Goal: Find specific page/section: Find specific page/section

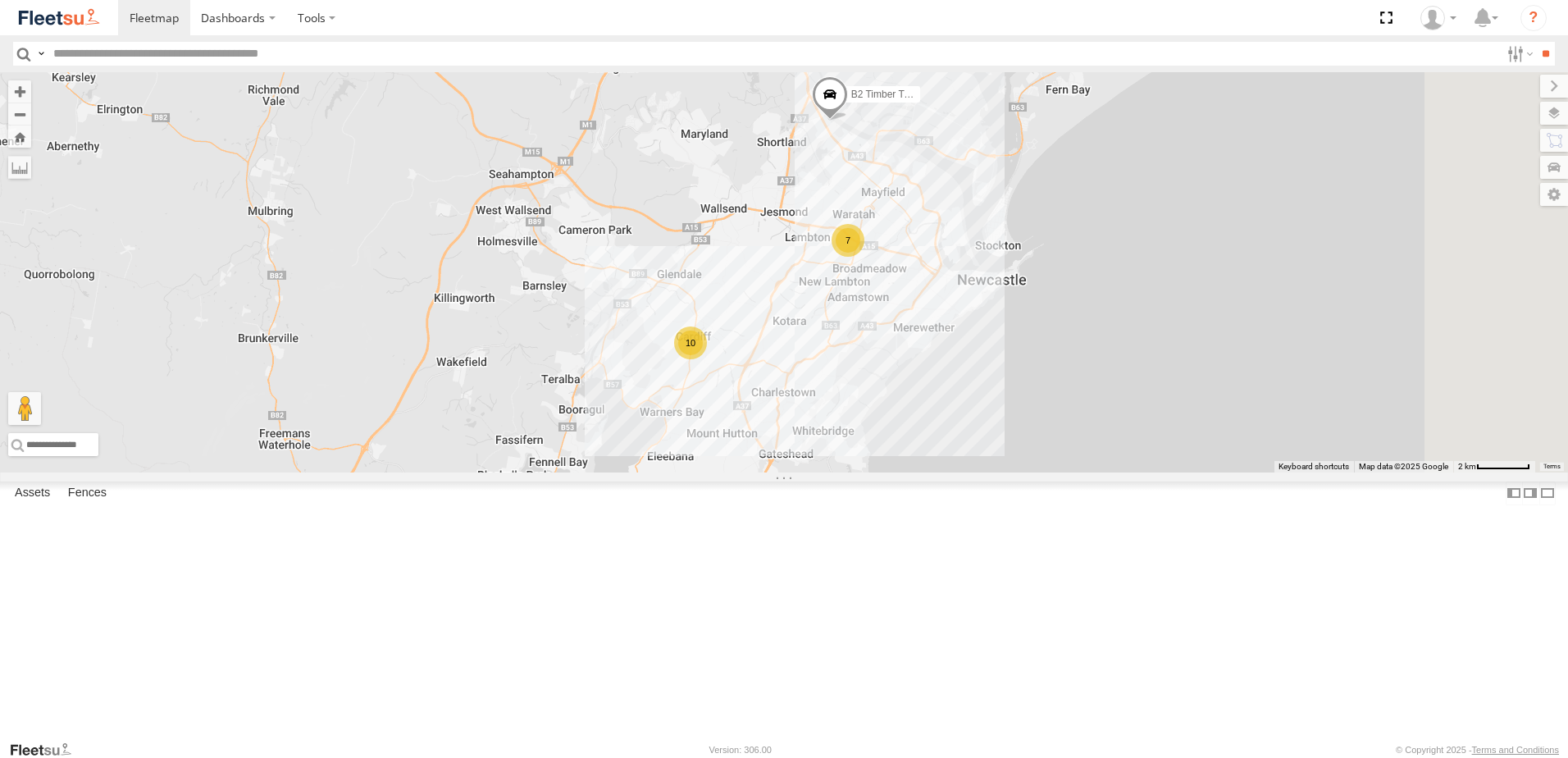
drag, startPoint x: 1014, startPoint y: 546, endPoint x: 969, endPoint y: 416, distance: 137.6
click at [969, 416] on div "10 7 10 B2 Timber Truck" at bounding box center [784, 272] width 1568 height 400
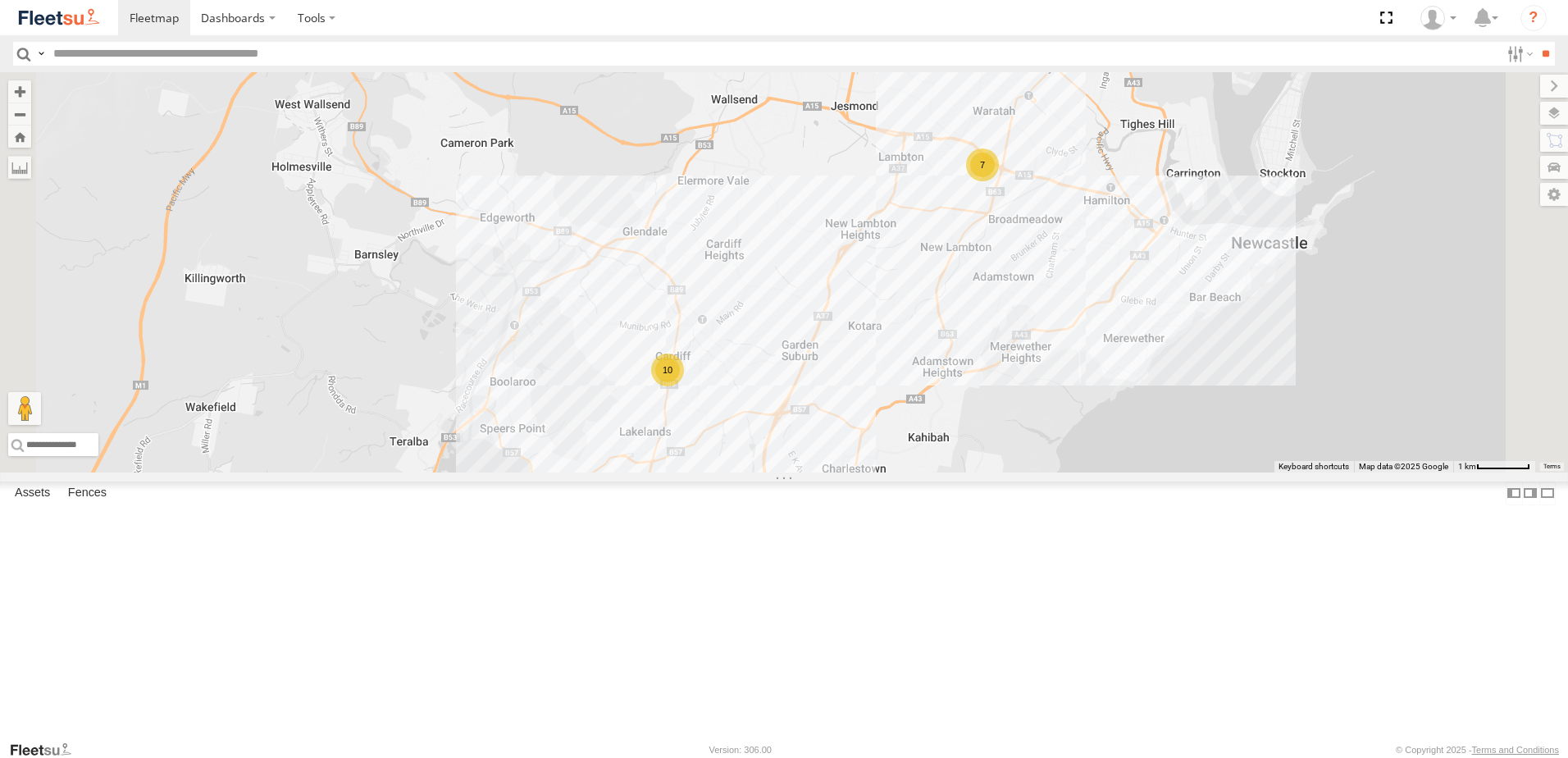
drag, startPoint x: 927, startPoint y: 444, endPoint x: 946, endPoint y: 433, distance: 22.0
click at [946, 433] on div "B2 Timber Truck 7 10" at bounding box center [784, 272] width 1568 height 400
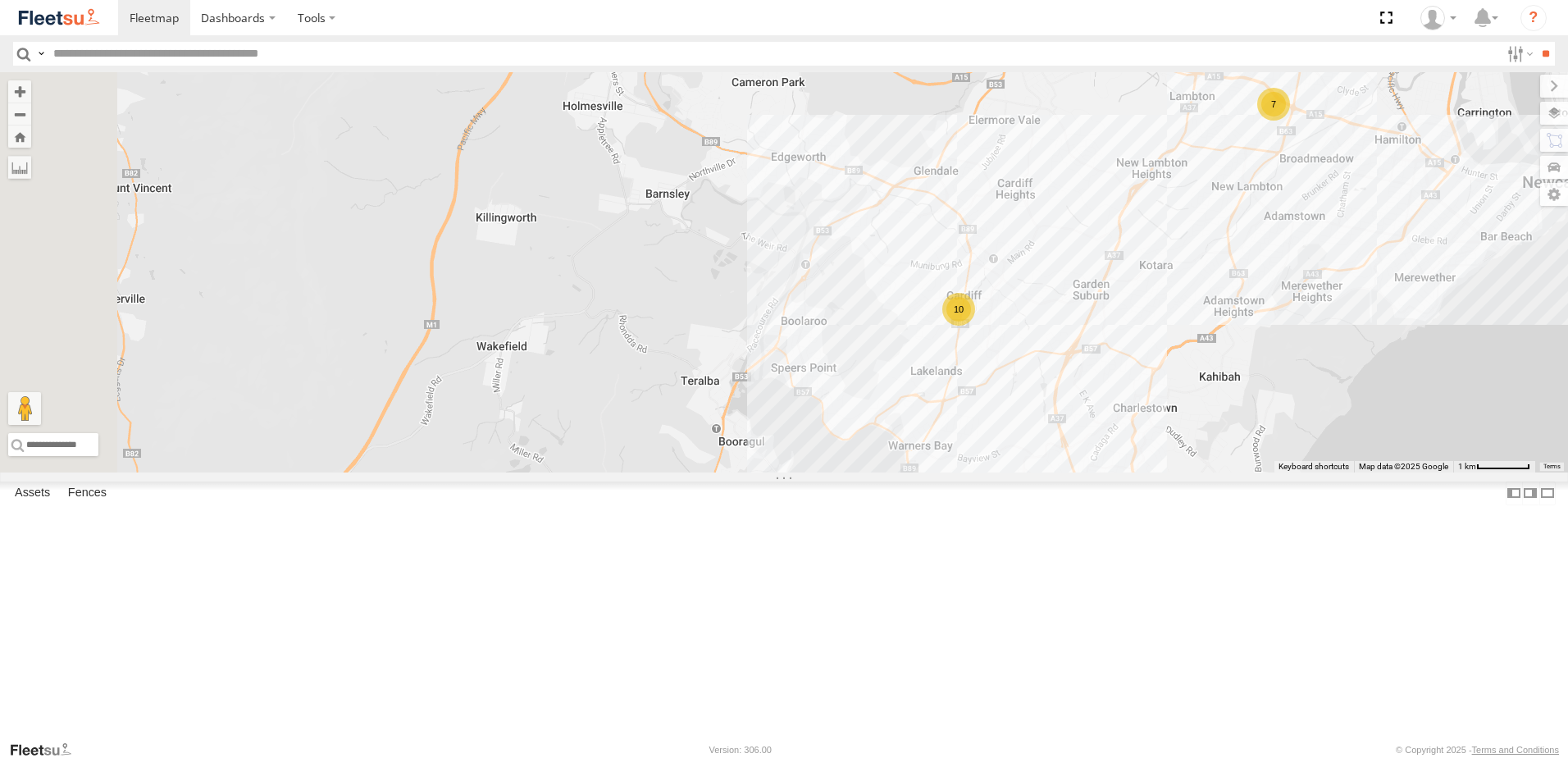
drag, startPoint x: 657, startPoint y: 256, endPoint x: 864, endPoint y: 213, distance: 211.4
click at [864, 213] on div "B2 Timber Truck 7 10" at bounding box center [784, 272] width 1568 height 400
drag, startPoint x: 852, startPoint y: 323, endPoint x: 858, endPoint y: 284, distance: 39.5
click at [858, 284] on div "B2 Timber Truck 7 10" at bounding box center [784, 272] width 1568 height 400
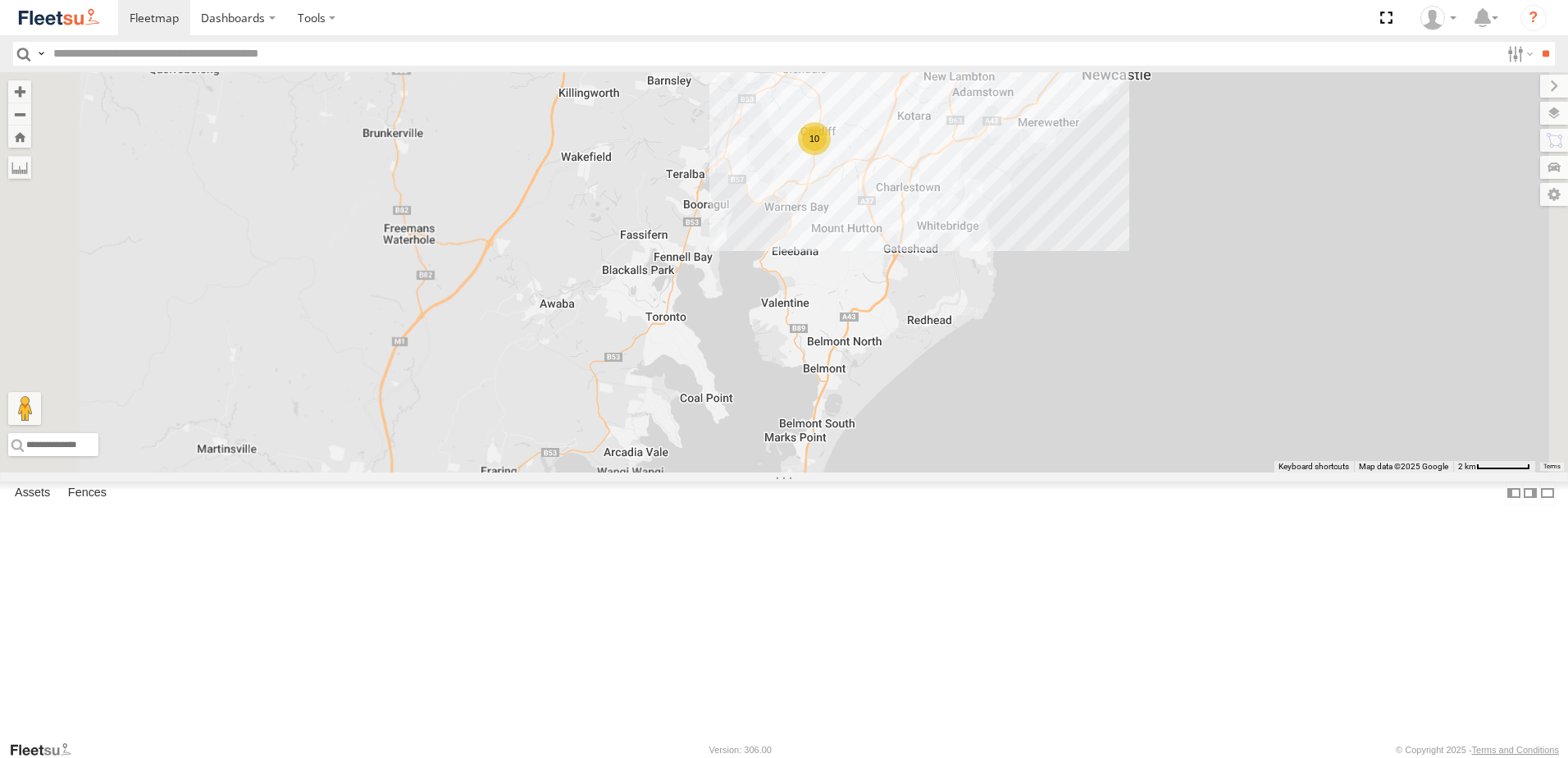
drag, startPoint x: 859, startPoint y: 331, endPoint x: 861, endPoint y: 265, distance: 66.0
click at [861, 265] on div "B2 Timber Truck 7 10" at bounding box center [784, 272] width 1568 height 400
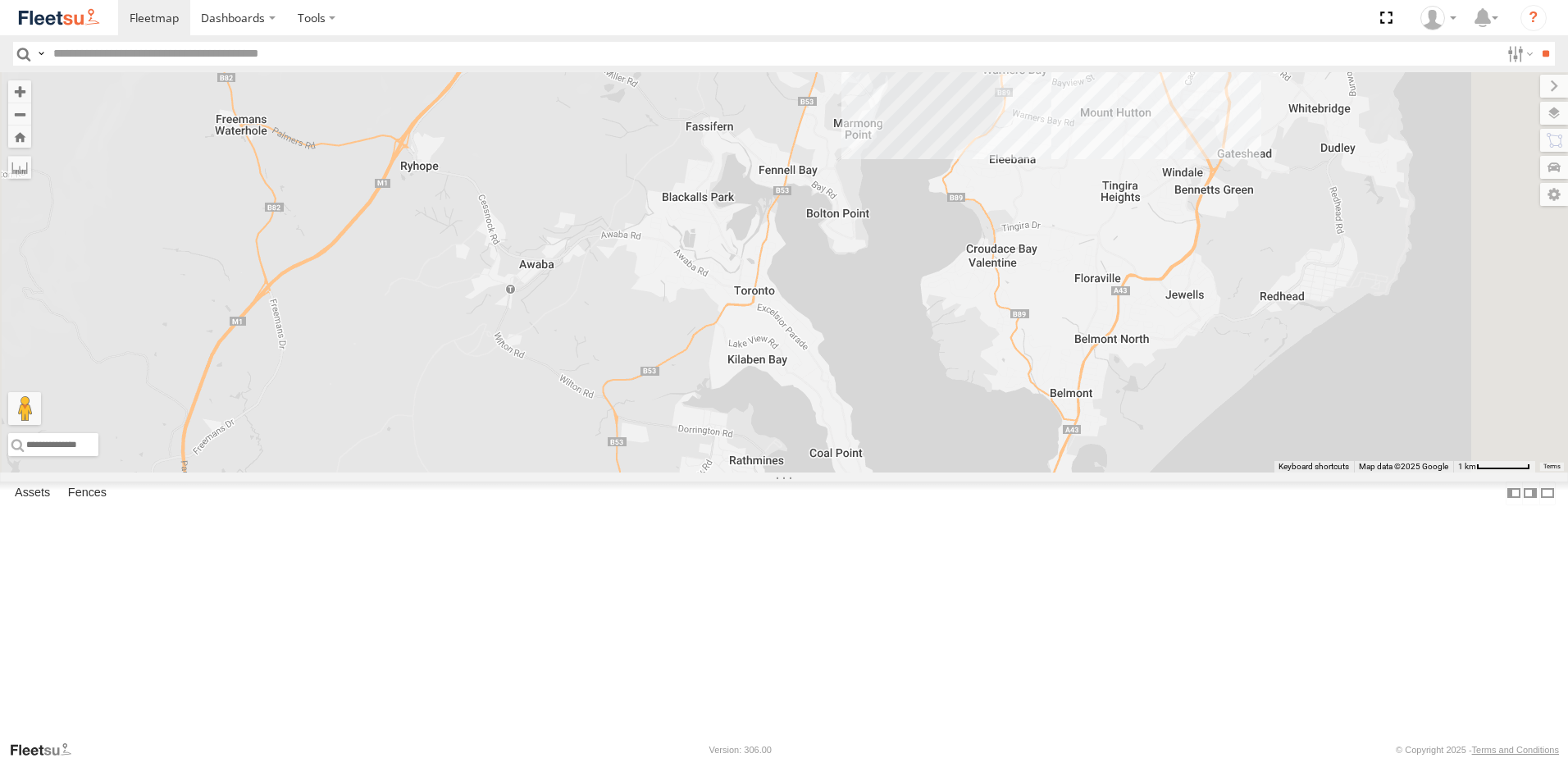
drag, startPoint x: 784, startPoint y: 409, endPoint x: 785, endPoint y: 340, distance: 69.0
click at [785, 340] on div "B2 Timber Truck 10" at bounding box center [784, 272] width 1568 height 400
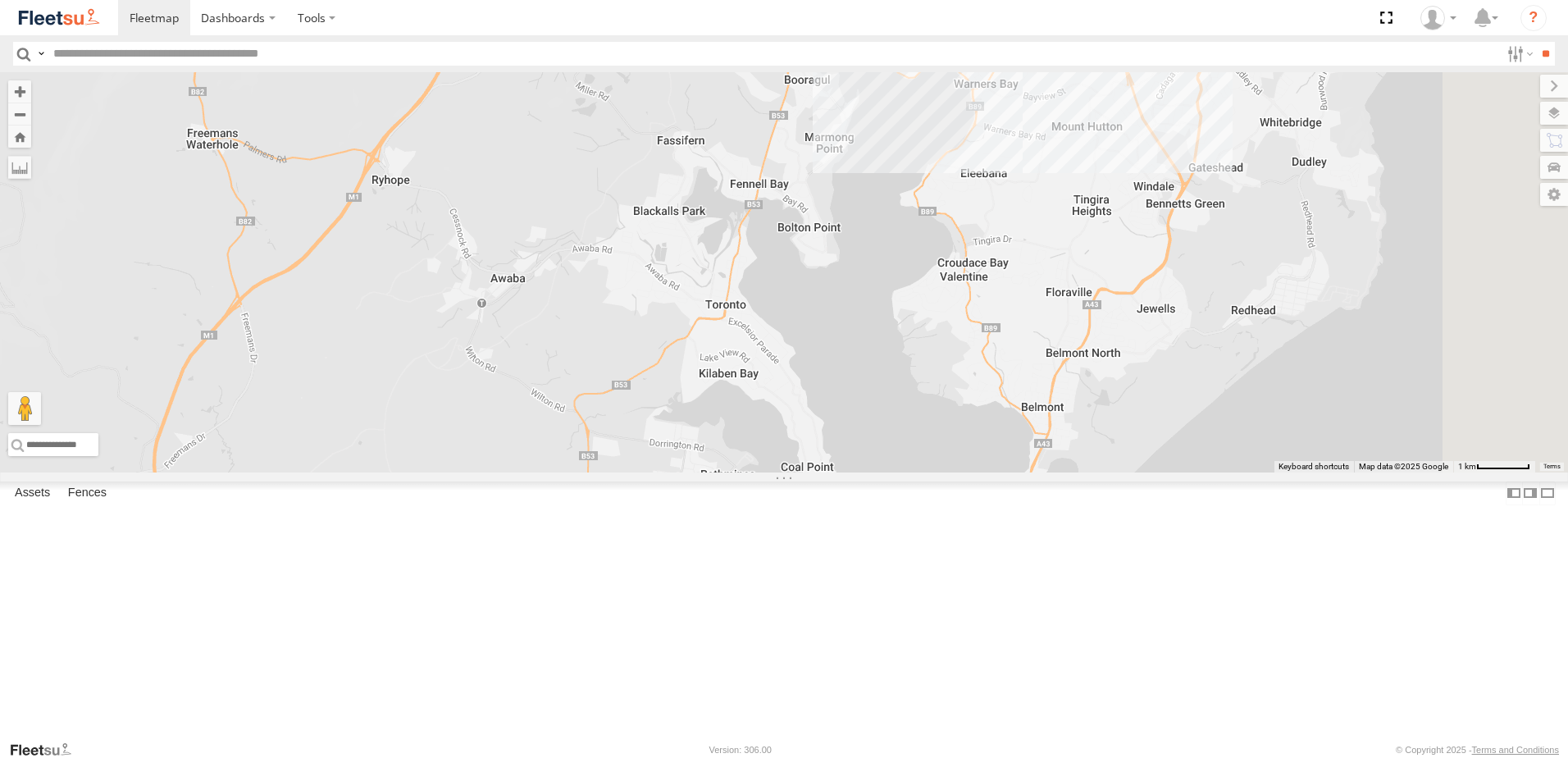
drag, startPoint x: 891, startPoint y: 391, endPoint x: 862, endPoint y: 406, distance: 32.6
click at [862, 406] on div "B2 Timber Truck 10" at bounding box center [784, 272] width 1568 height 400
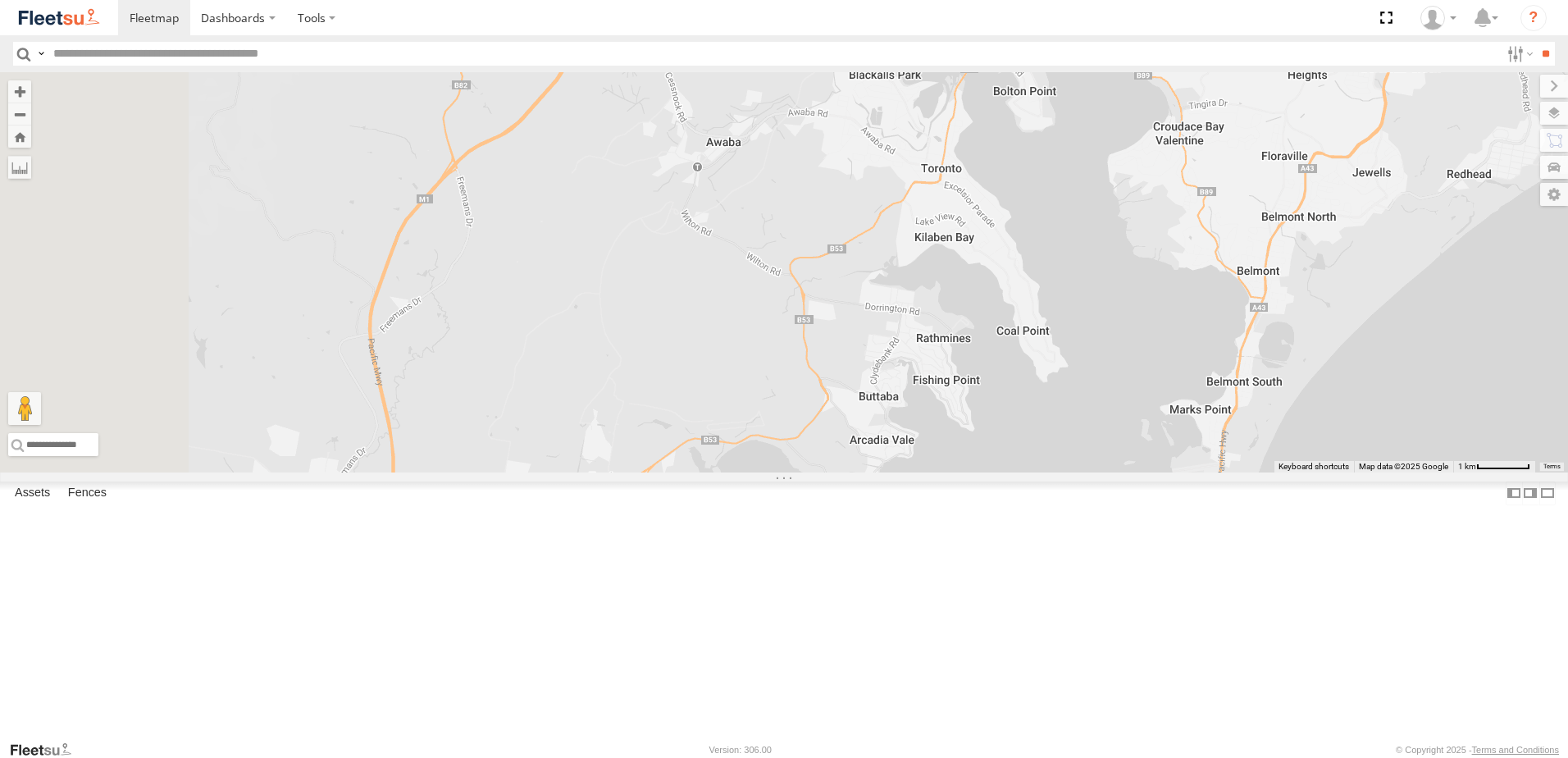
drag, startPoint x: 860, startPoint y: 407, endPoint x: 1078, endPoint y: 267, distance: 259.1
click at [1078, 267] on div "B2 Timber Truck 10" at bounding box center [784, 272] width 1568 height 400
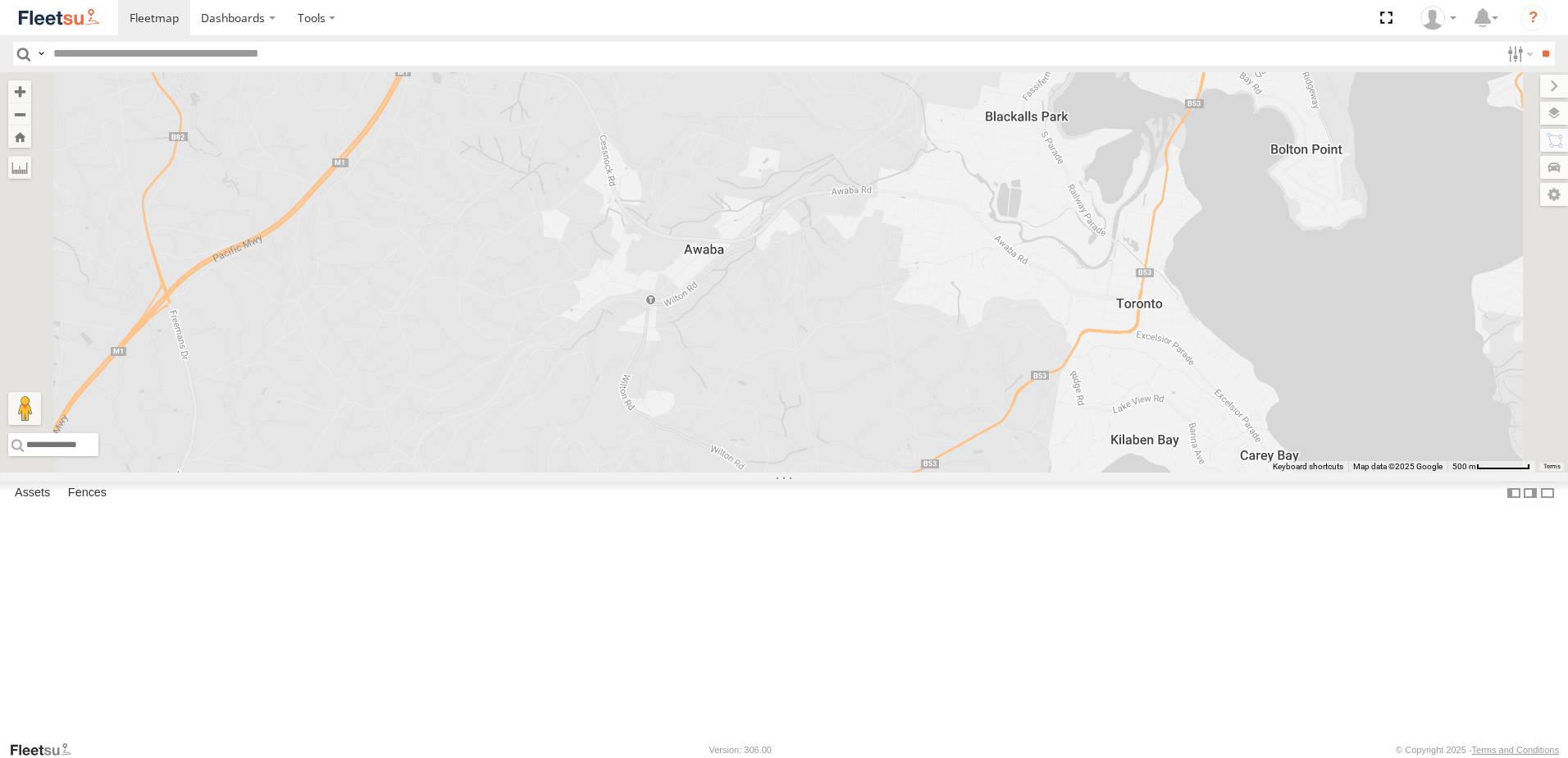
drag, startPoint x: 954, startPoint y: 242, endPoint x: 1009, endPoint y: 399, distance: 166.4
click at [1009, 399] on div "B2 Timber Truck" at bounding box center [784, 272] width 1568 height 400
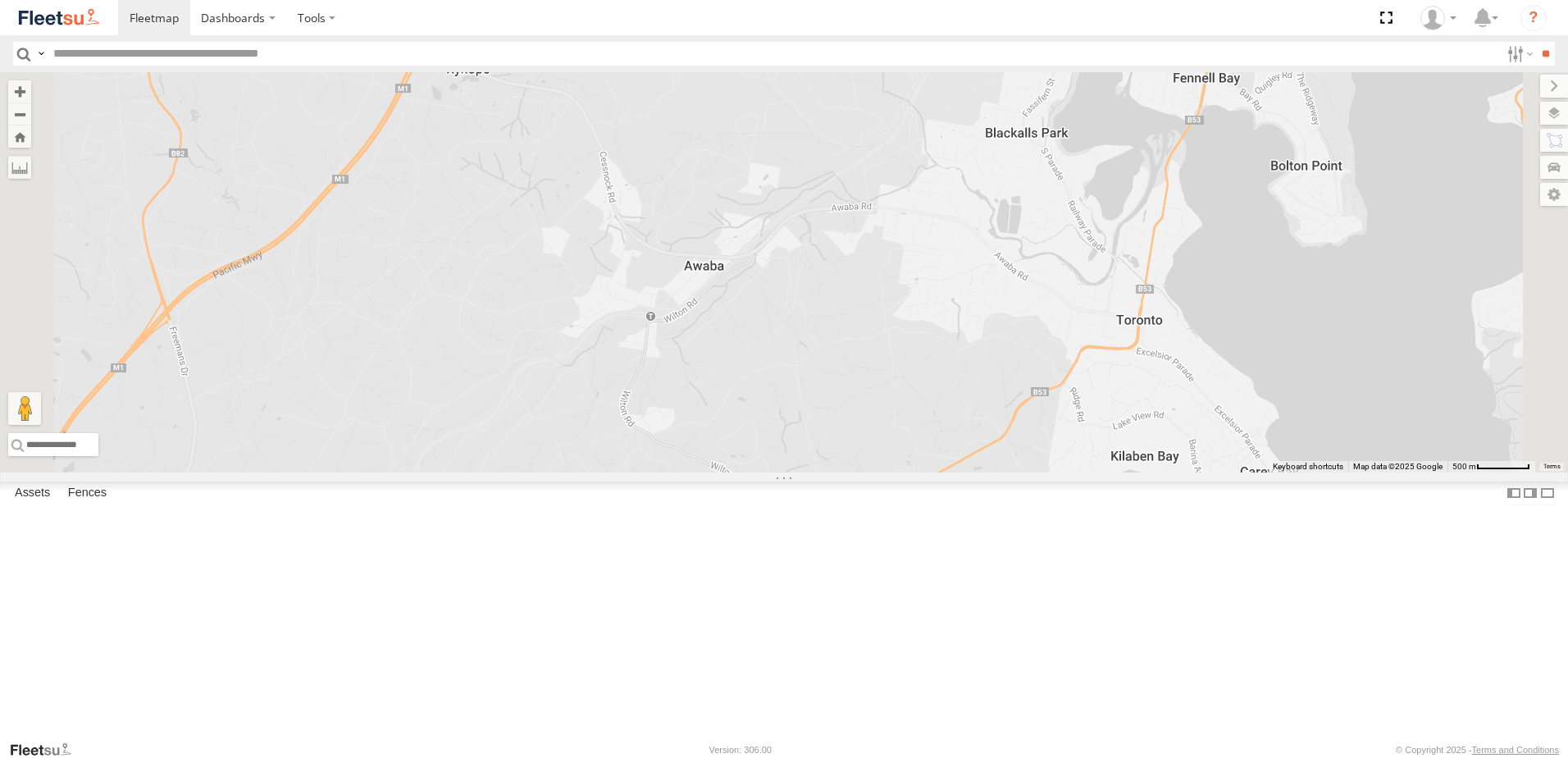
drag, startPoint x: 987, startPoint y: 406, endPoint x: 987, endPoint y: 424, distance: 18.0
click at [987, 424] on div "B2 Timber Truck" at bounding box center [784, 272] width 1568 height 400
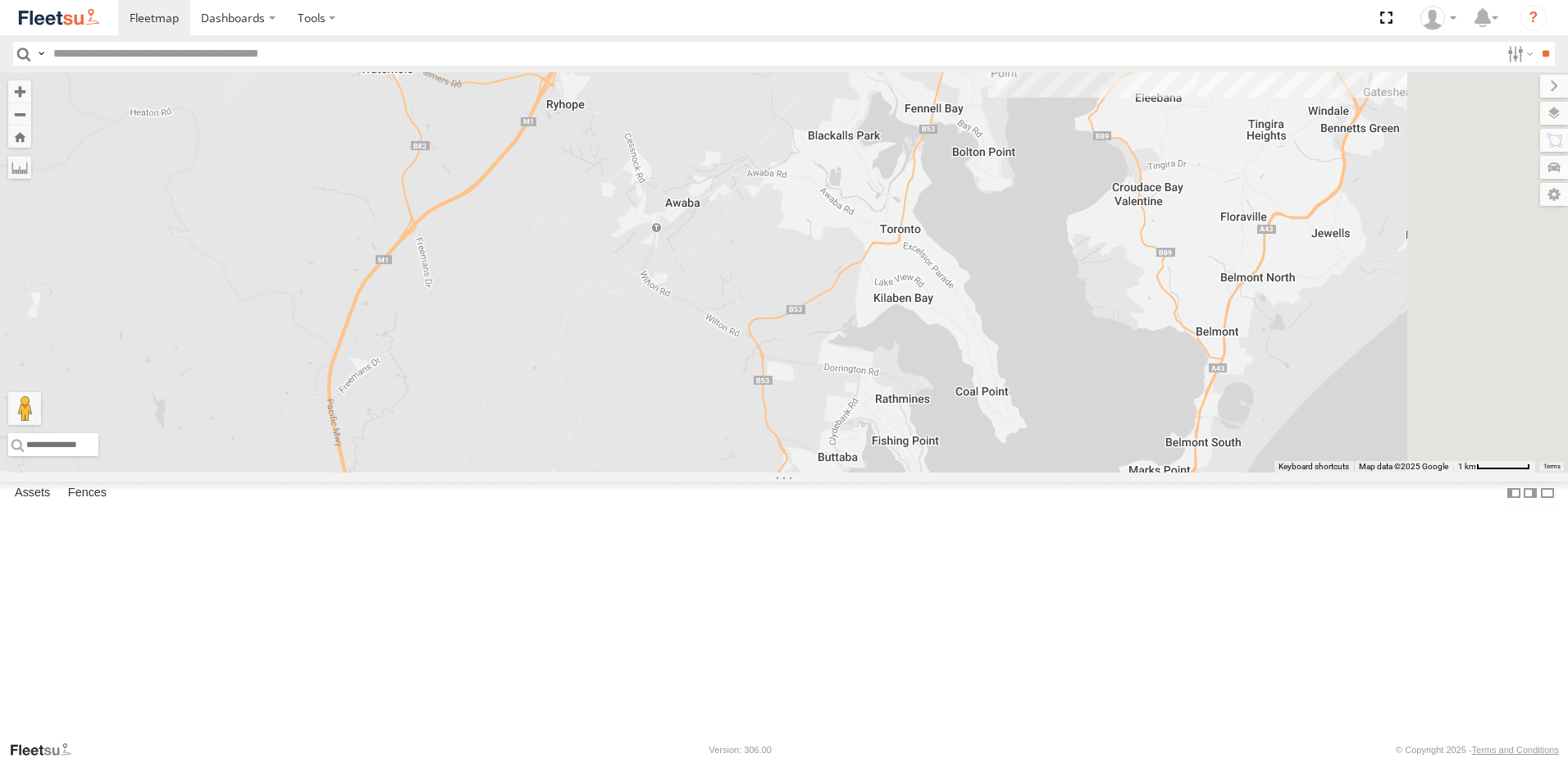
drag, startPoint x: 988, startPoint y: 425, endPoint x: 906, endPoint y: 320, distance: 133.2
click at [906, 320] on div "B2 Timber Truck 10" at bounding box center [784, 272] width 1568 height 400
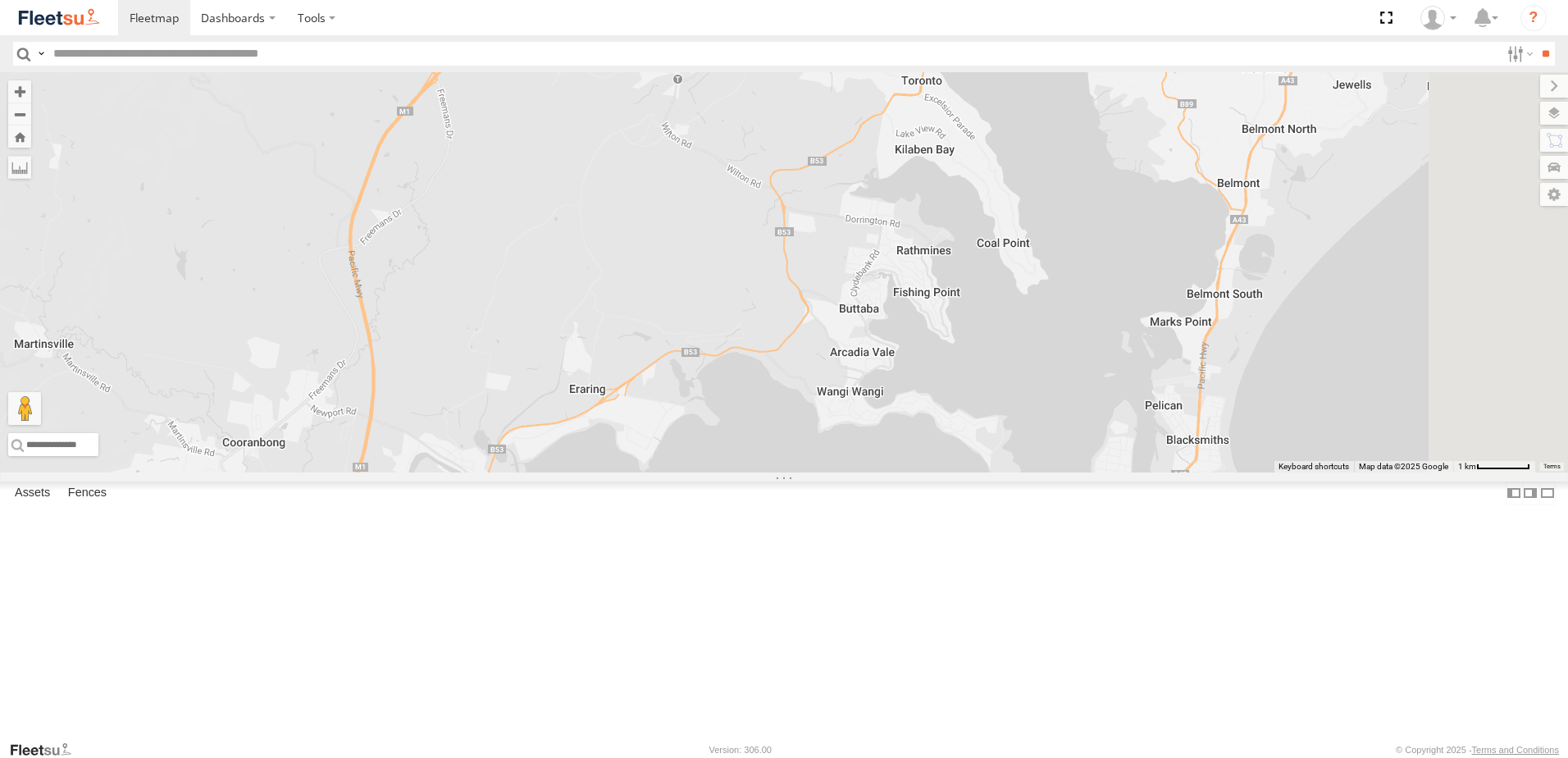
drag, startPoint x: 867, startPoint y: 497, endPoint x: 890, endPoint y: 222, distance: 276.0
click at [884, 203] on div "B2 Timber Truck 10" at bounding box center [784, 272] width 1568 height 400
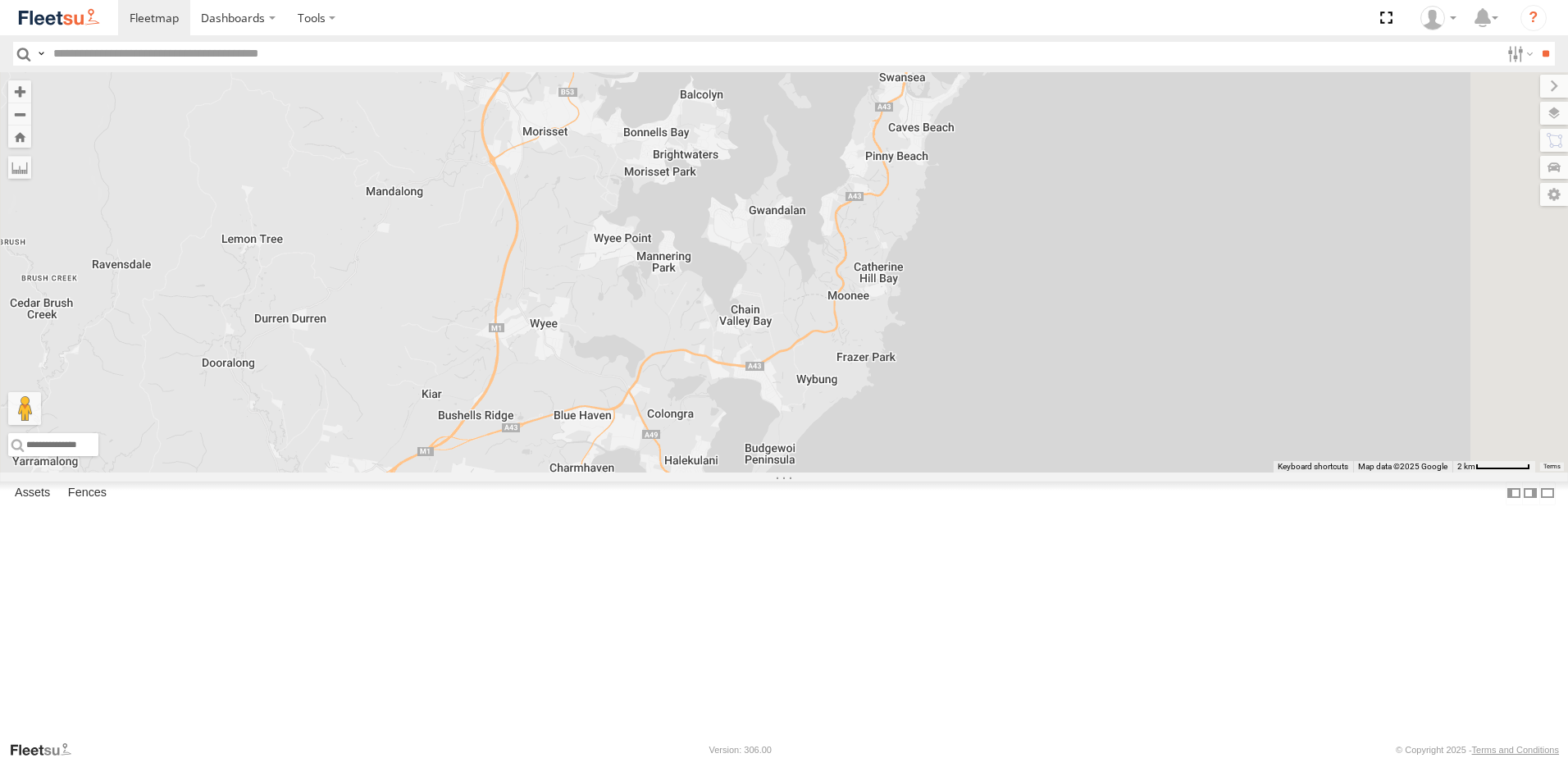
drag, startPoint x: 804, startPoint y: 437, endPoint x: 898, endPoint y: 255, distance: 204.8
click at [885, 276] on div "B2 Timber Truck" at bounding box center [784, 272] width 1568 height 400
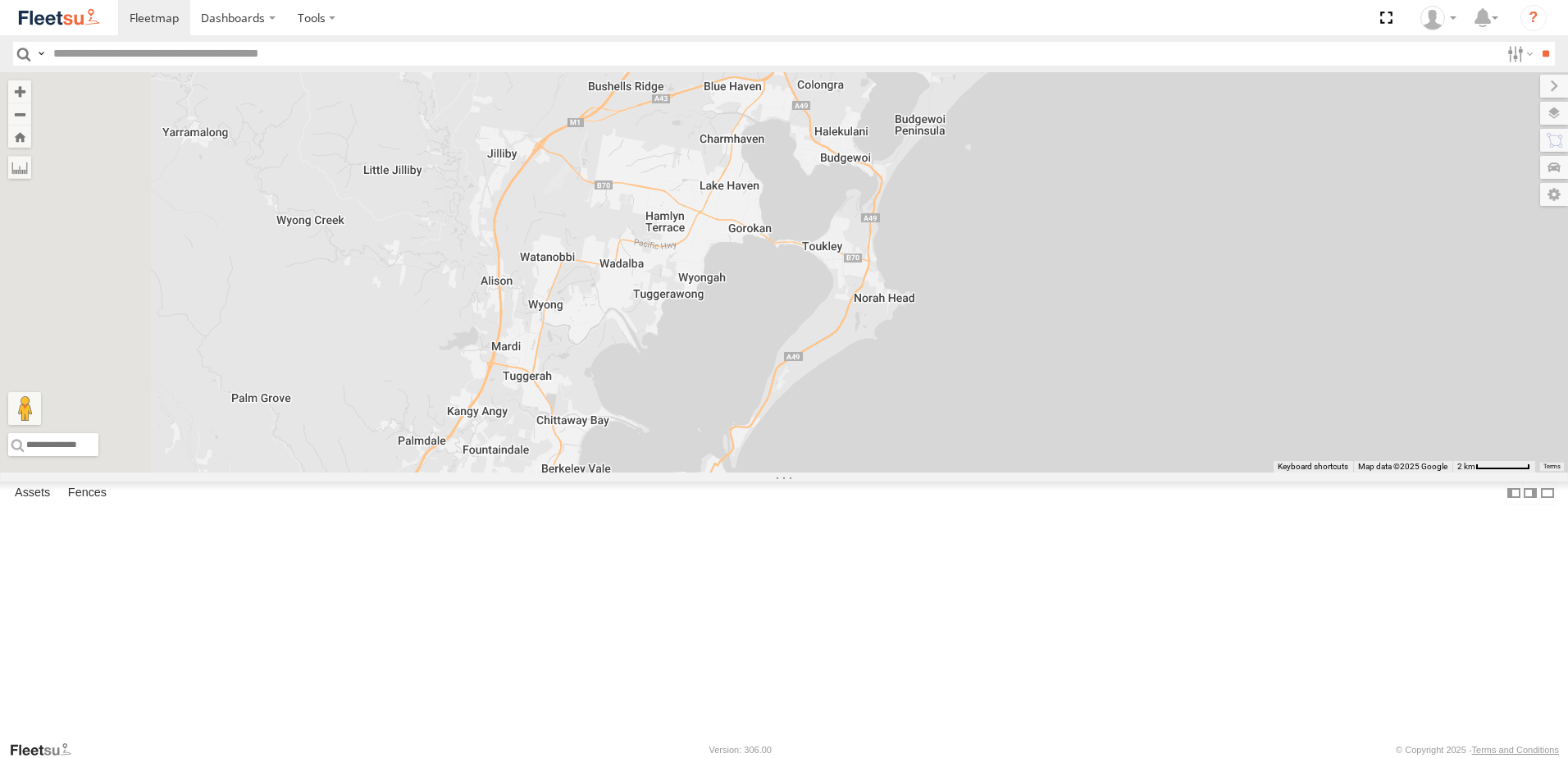
drag, startPoint x: 857, startPoint y: 429, endPoint x: 882, endPoint y: 291, distance: 140.2
click at [882, 291] on div "B2 Timber Truck" at bounding box center [784, 272] width 1568 height 400
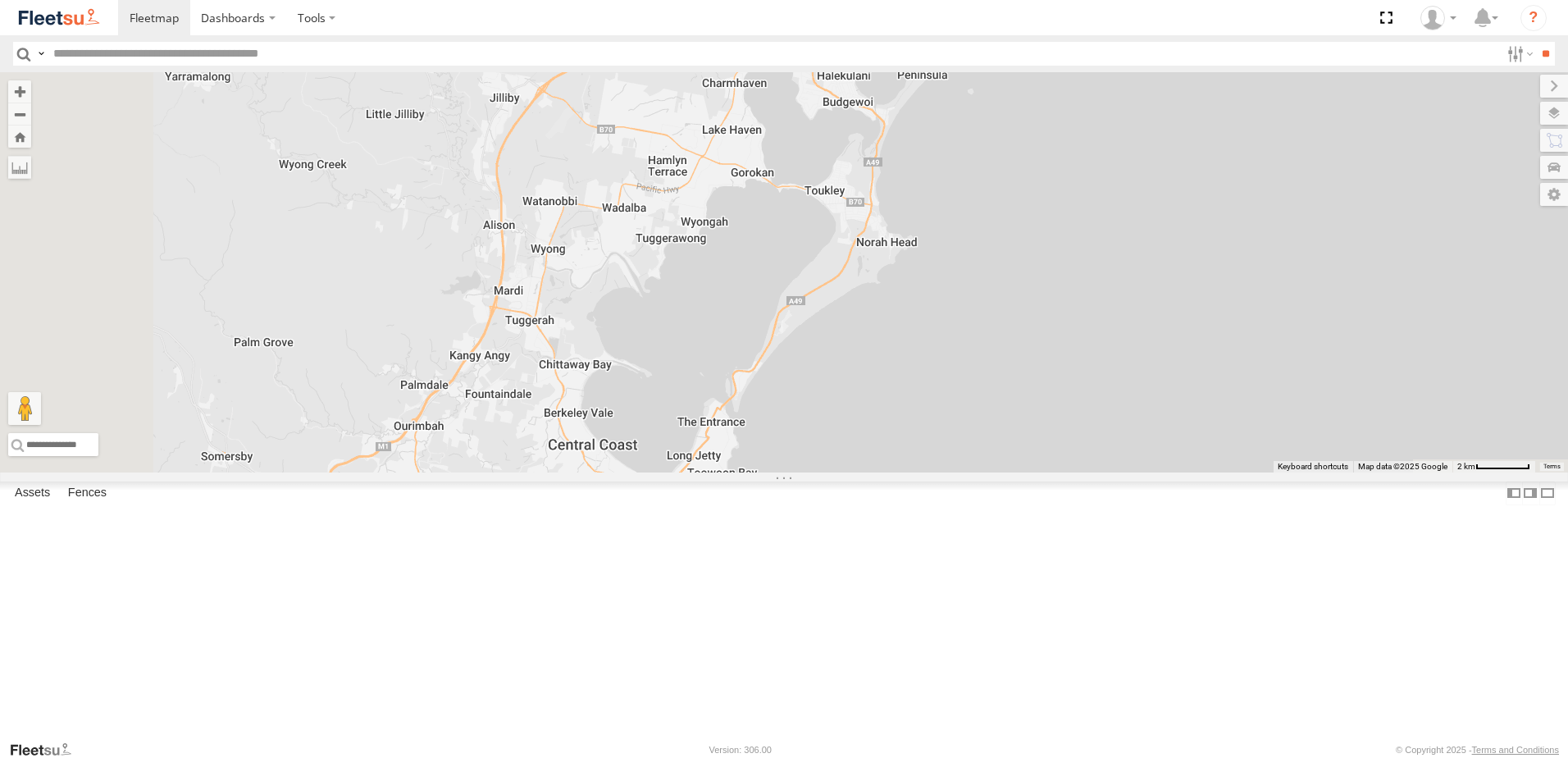
drag, startPoint x: 810, startPoint y: 525, endPoint x: 821, endPoint y: 446, distance: 79.8
click at [821, 446] on div "B2 Timber Truck" at bounding box center [784, 272] width 1568 height 400
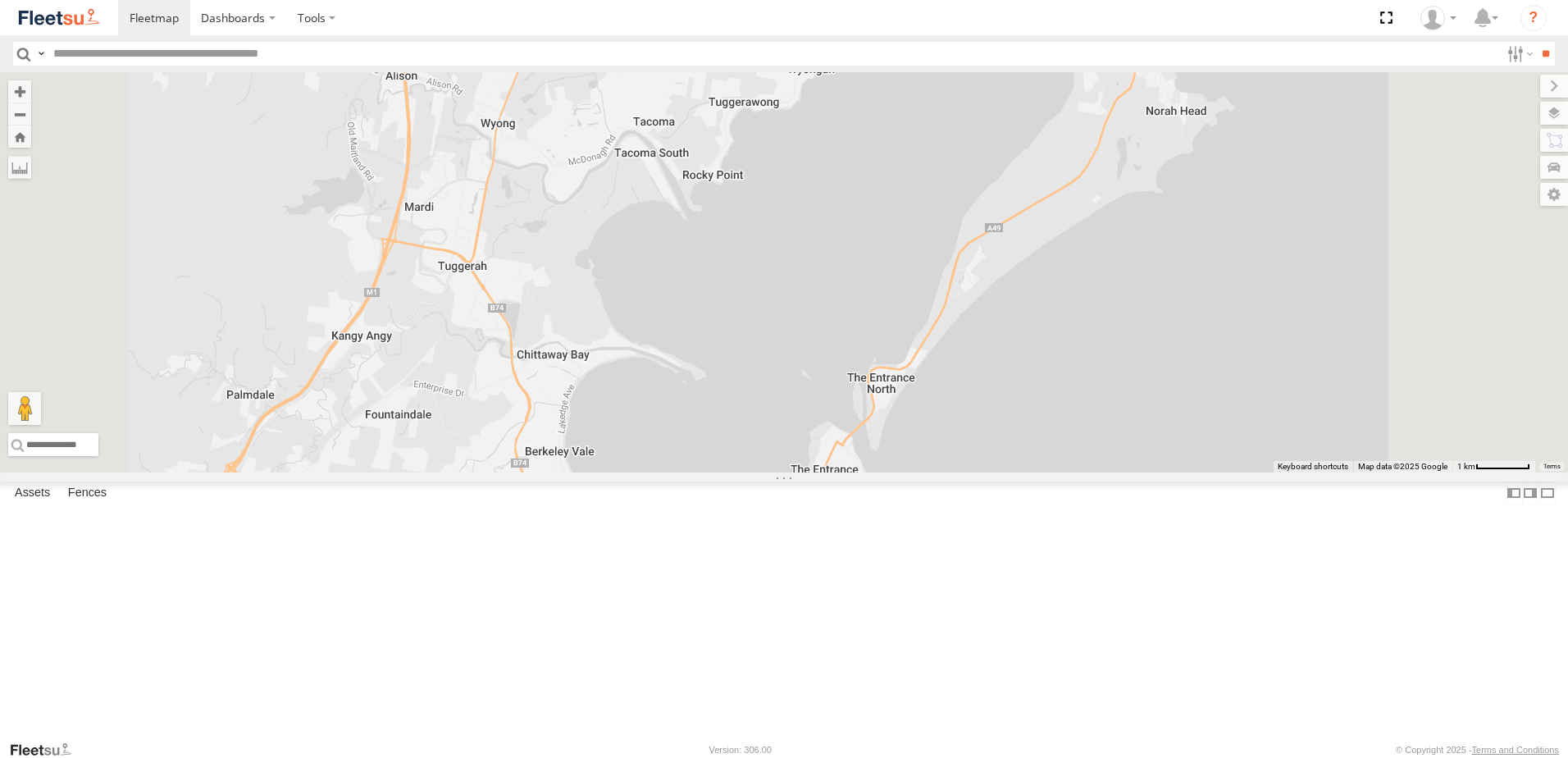
drag, startPoint x: 818, startPoint y: 475, endPoint x: 816, endPoint y: 484, distance: 9.2
click at [816, 473] on div "B2 Timber Truck" at bounding box center [784, 272] width 1568 height 400
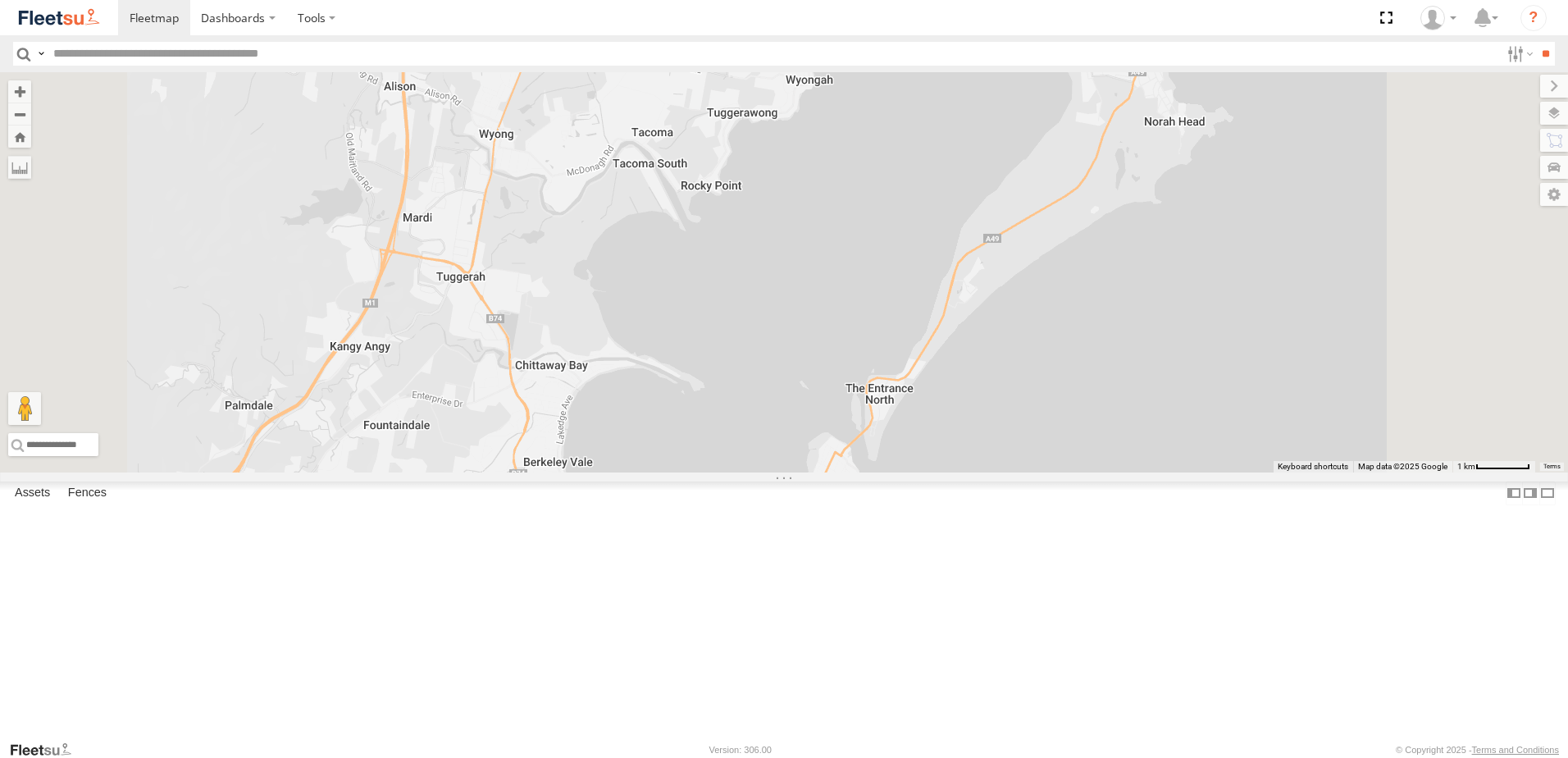
click at [815, 457] on div "B2 Timber Truck" at bounding box center [784, 272] width 1568 height 400
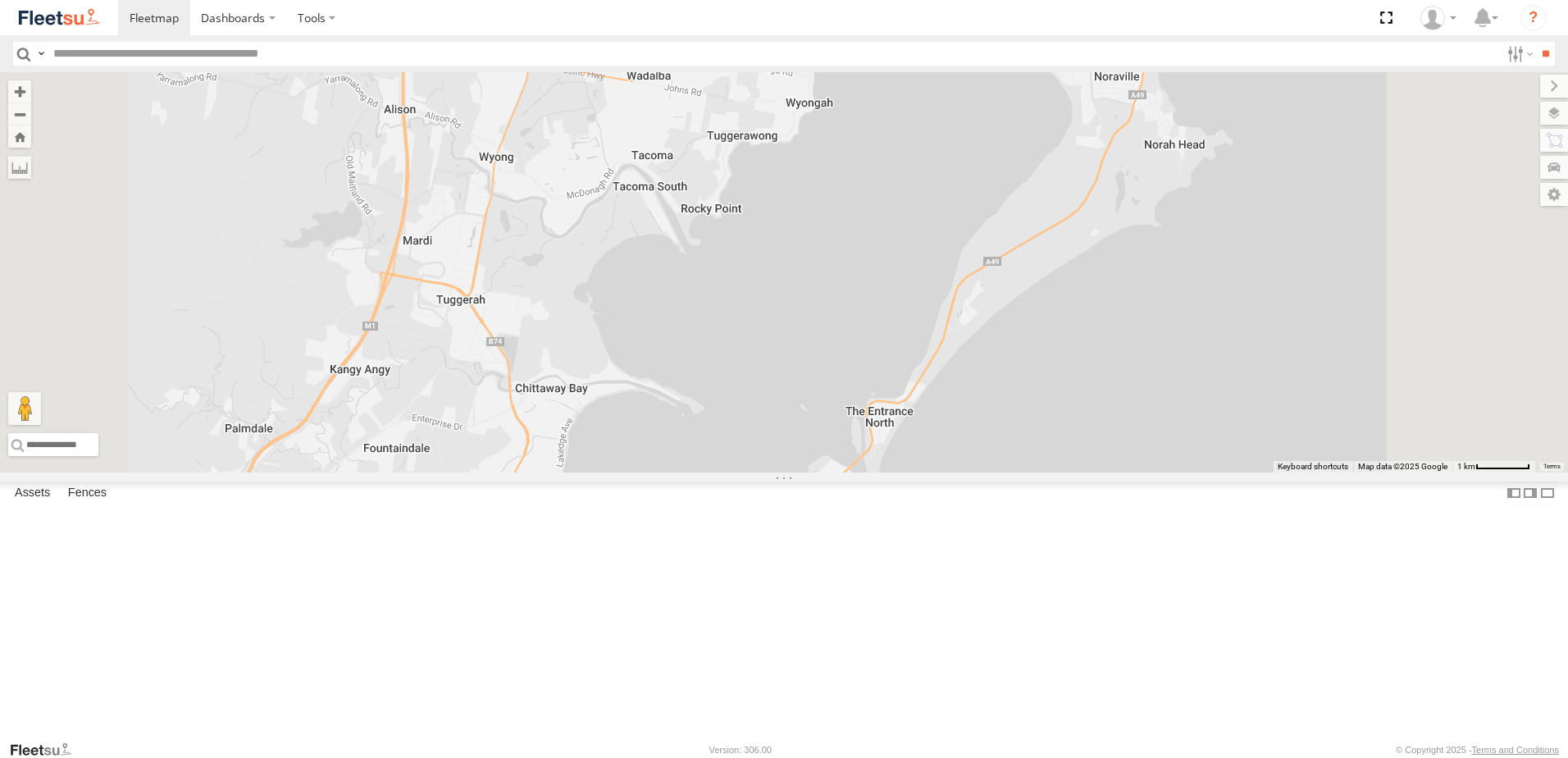
drag, startPoint x: 822, startPoint y: 457, endPoint x: 803, endPoint y: 546, distance: 91.0
click at [803, 473] on div "B2 Timber Truck" at bounding box center [784, 272] width 1568 height 400
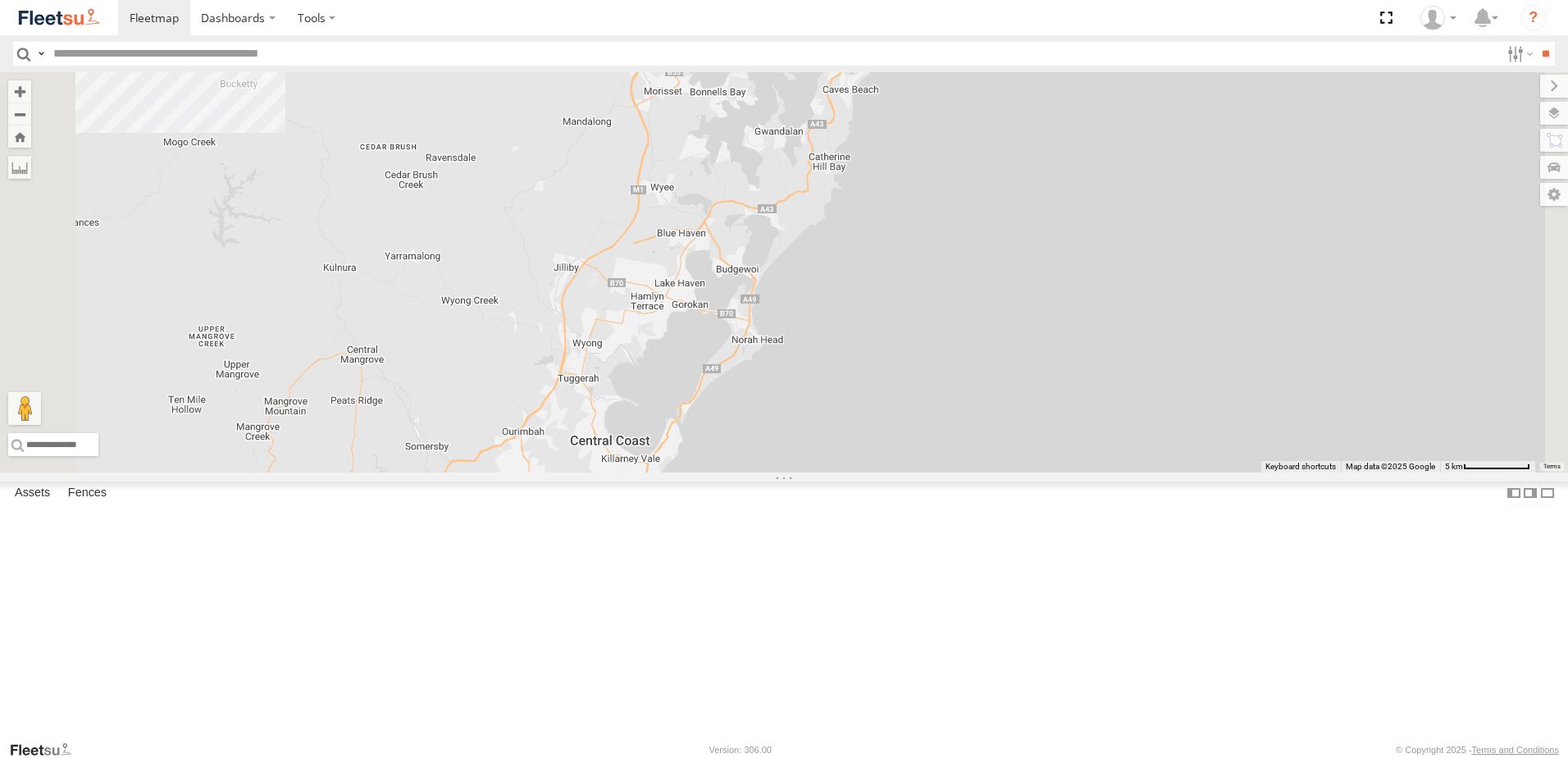
drag, startPoint x: 853, startPoint y: 460, endPoint x: 855, endPoint y: 447, distance: 13.2
click at [855, 447] on div "B2 Timber Truck" at bounding box center [784, 272] width 1568 height 400
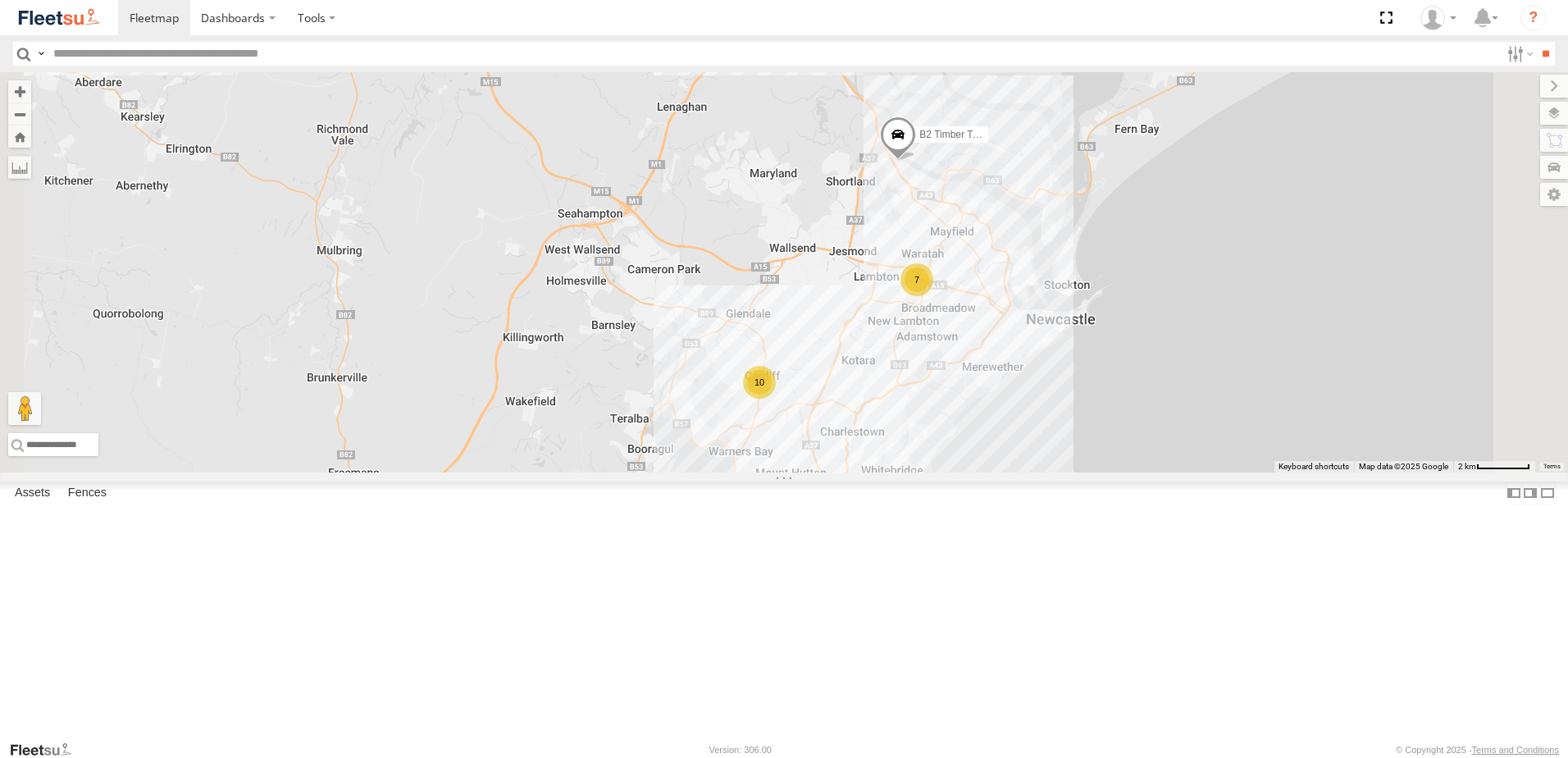
drag, startPoint x: 894, startPoint y: 477, endPoint x: 999, endPoint y: 269, distance: 233.0
click at [956, 360] on div "10 7 10 B2 Timber Truck" at bounding box center [784, 272] width 1568 height 400
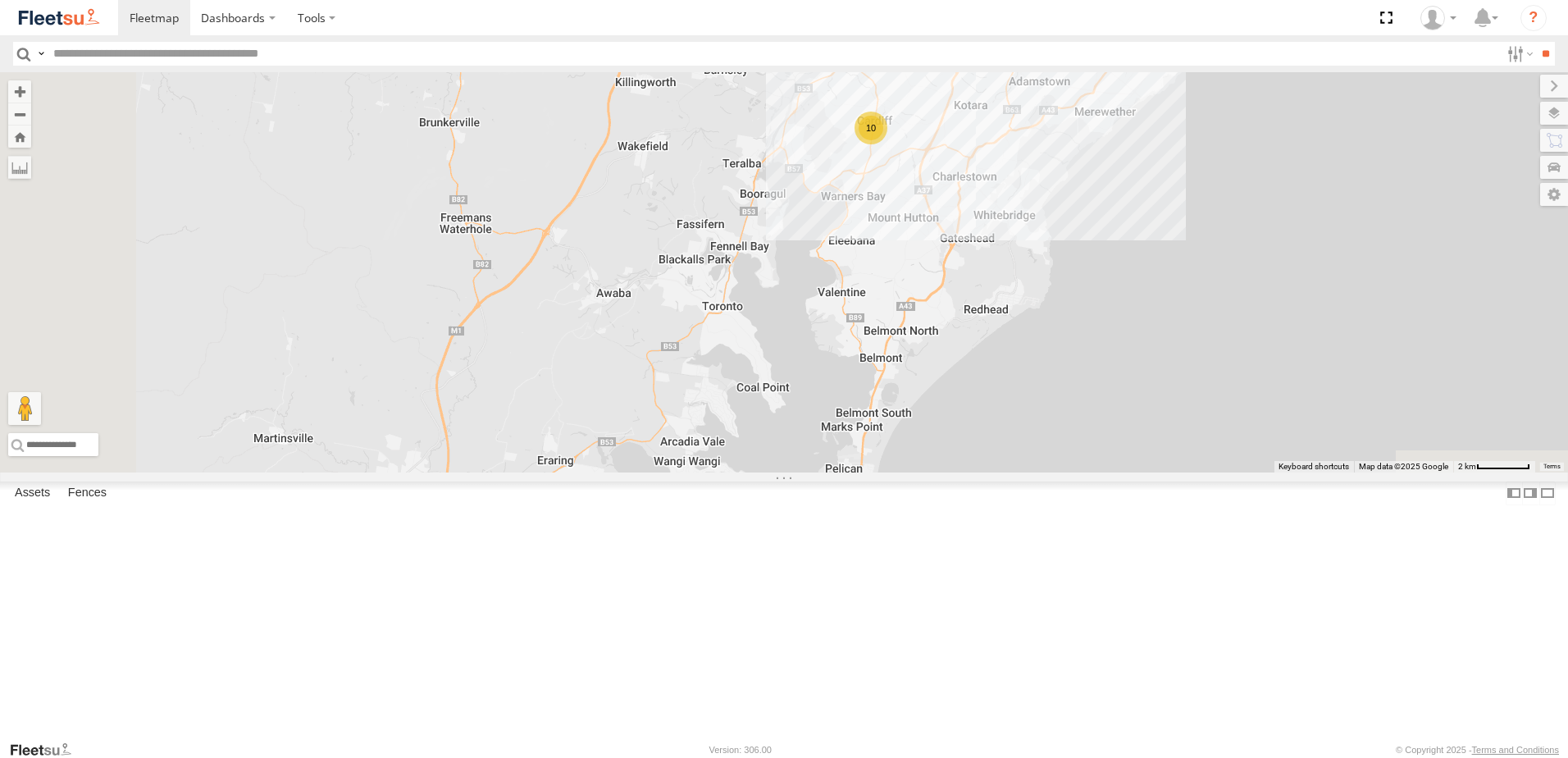
drag, startPoint x: 889, startPoint y: 546, endPoint x: 925, endPoint y: 413, distance: 137.8
click at [946, 332] on div "10 7 10 B2 Timber Truck" at bounding box center [784, 272] width 1568 height 400
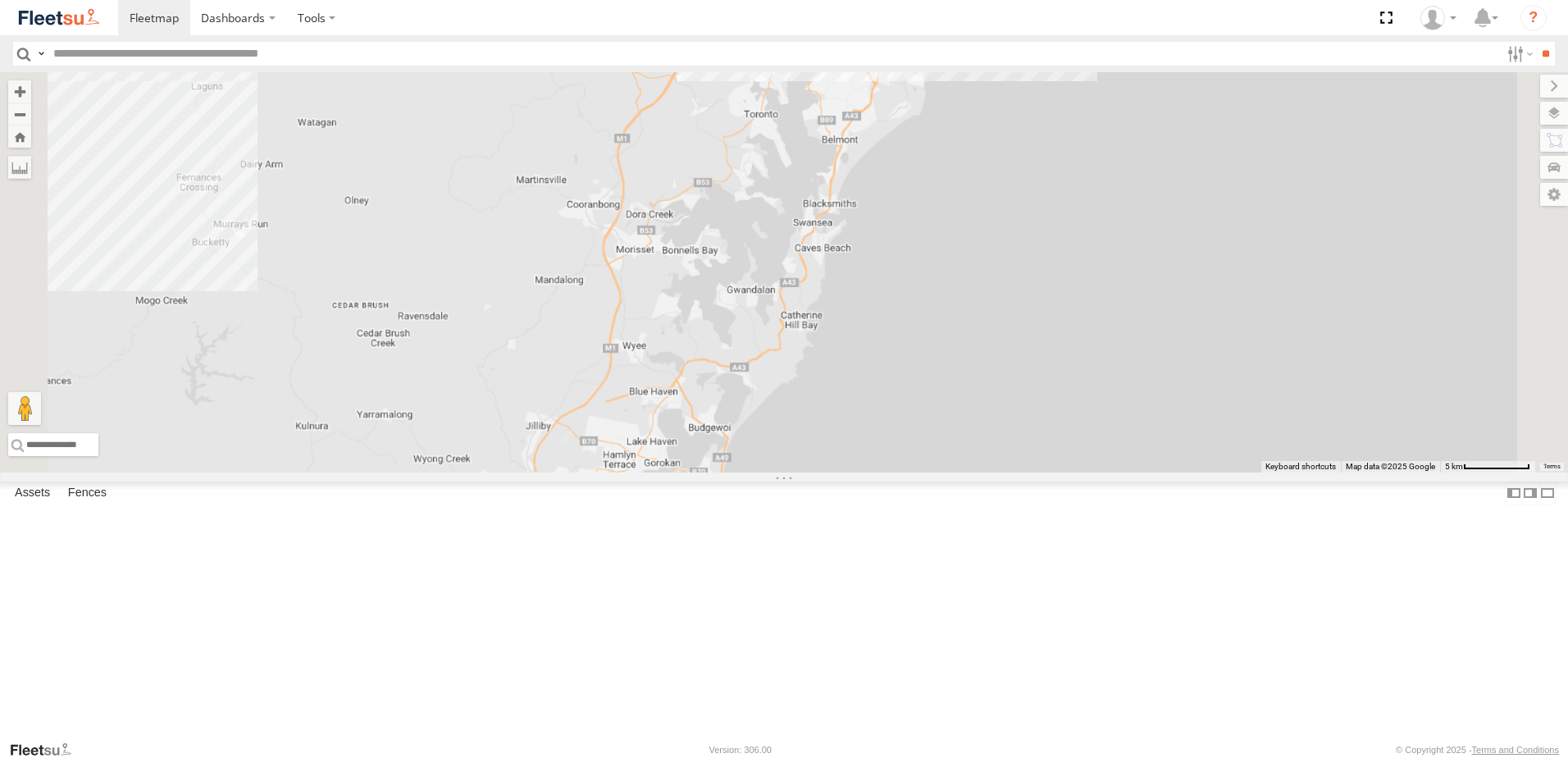
drag, startPoint x: 868, startPoint y: 520, endPoint x: 933, endPoint y: 328, distance: 202.7
click at [933, 328] on div "B2 Timber Truck 7 10" at bounding box center [784, 272] width 1568 height 400
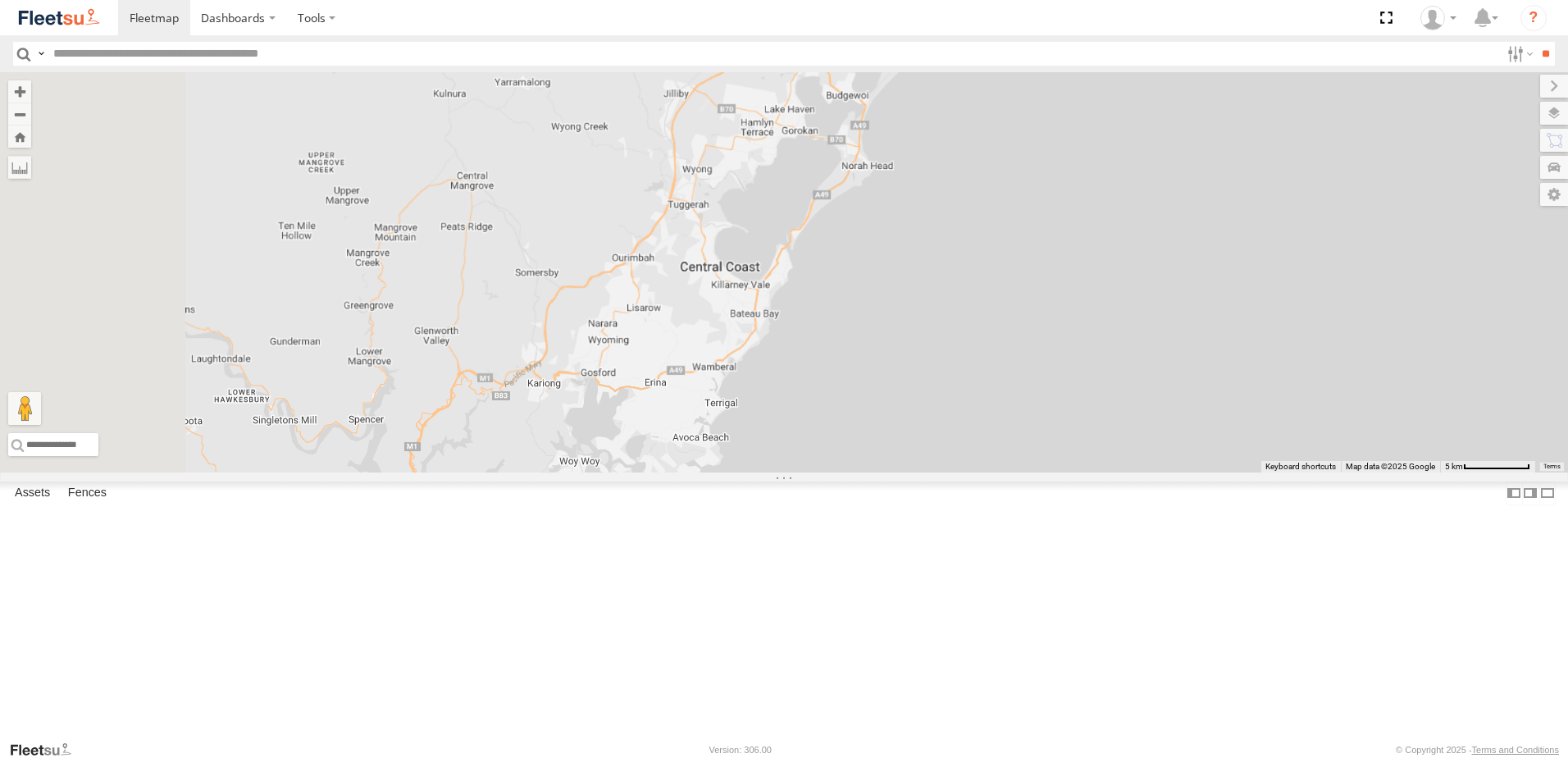
drag, startPoint x: 919, startPoint y: 432, endPoint x: 919, endPoint y: 420, distance: 12.0
click at [919, 420] on div "B2 Timber Truck 7 10" at bounding box center [784, 272] width 1568 height 400
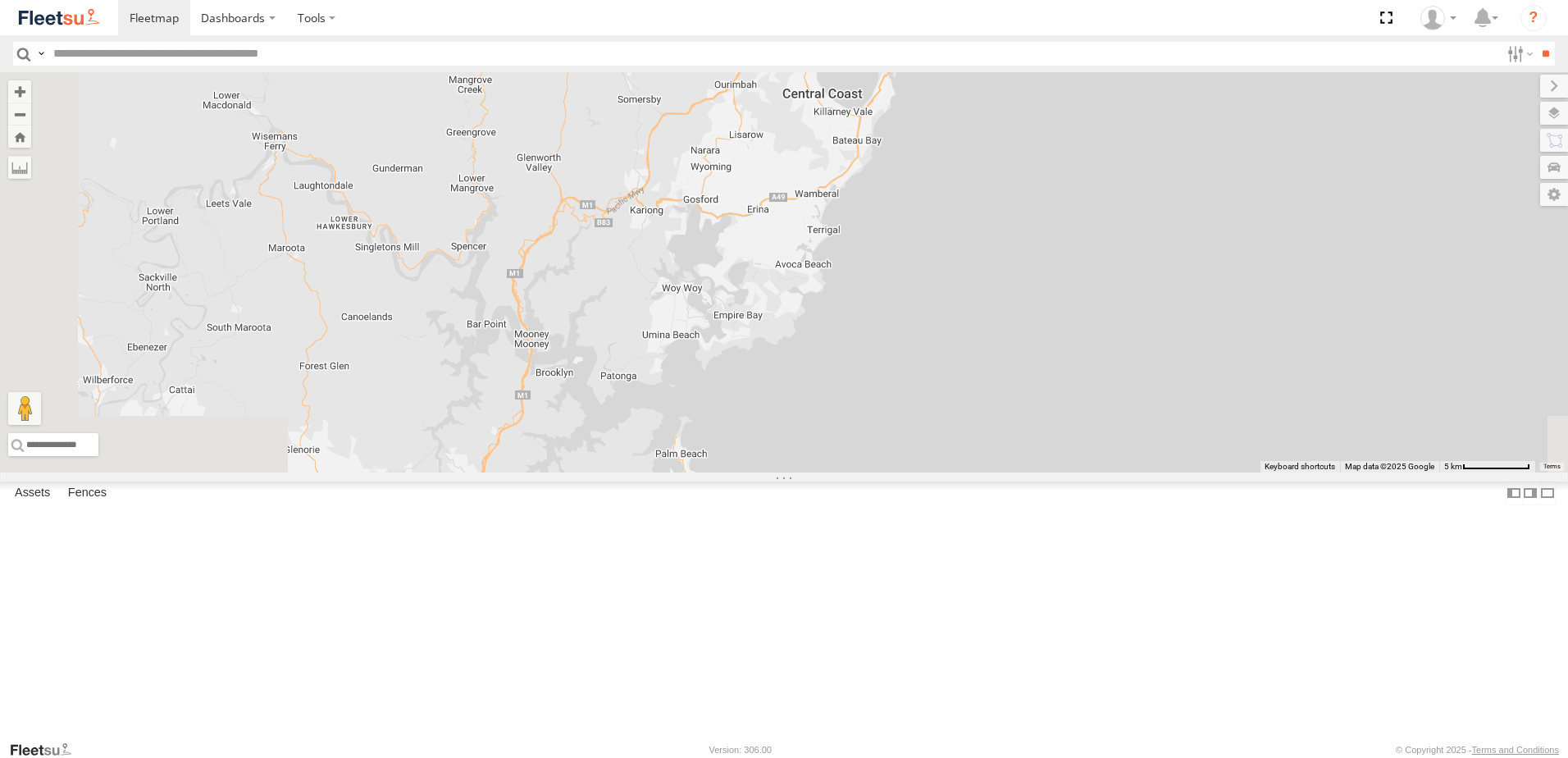
drag, startPoint x: 929, startPoint y: 392, endPoint x: 998, endPoint y: 254, distance: 154.3
click at [998, 254] on div "B2 Timber Truck 7 10" at bounding box center [784, 272] width 1568 height 400
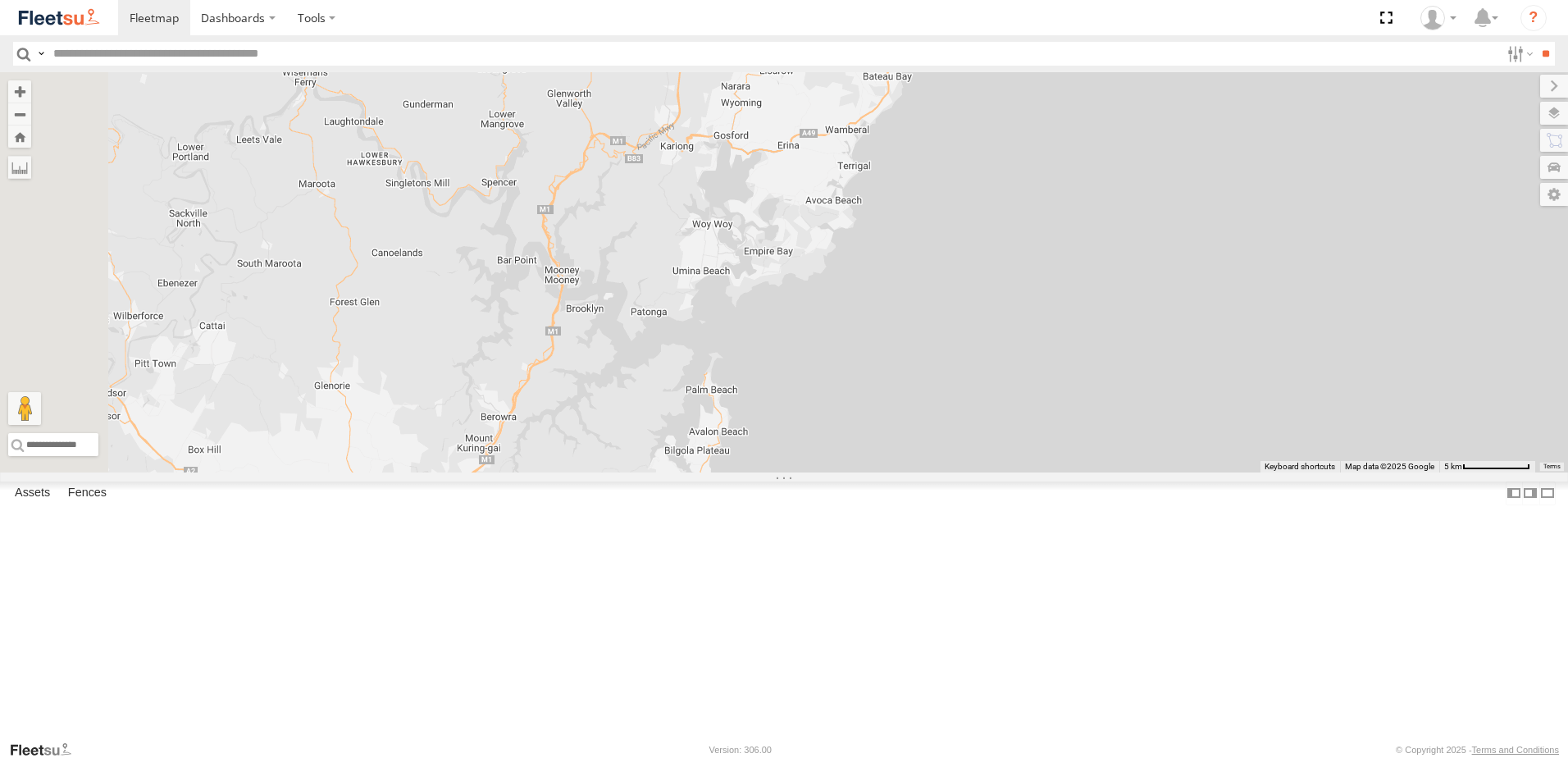
drag, startPoint x: 907, startPoint y: 412, endPoint x: 929, endPoint y: 363, distance: 53.7
click at [929, 363] on div "B2 Timber Truck 7 10" at bounding box center [784, 272] width 1568 height 400
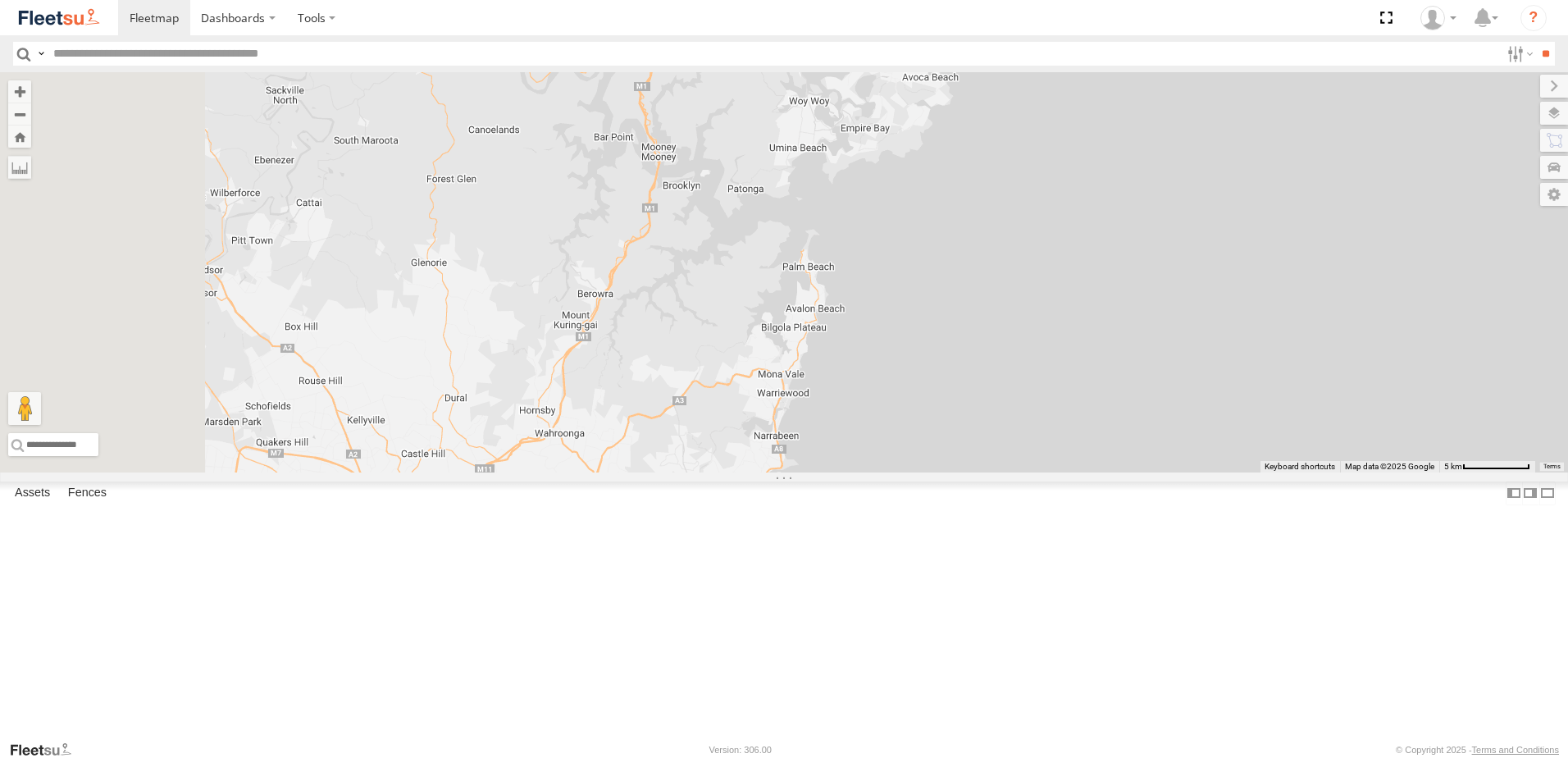
drag, startPoint x: 950, startPoint y: 377, endPoint x: 1073, endPoint y: 192, distance: 222.2
click at [1073, 192] on div "B2 Timber Truck 7 10" at bounding box center [784, 272] width 1568 height 400
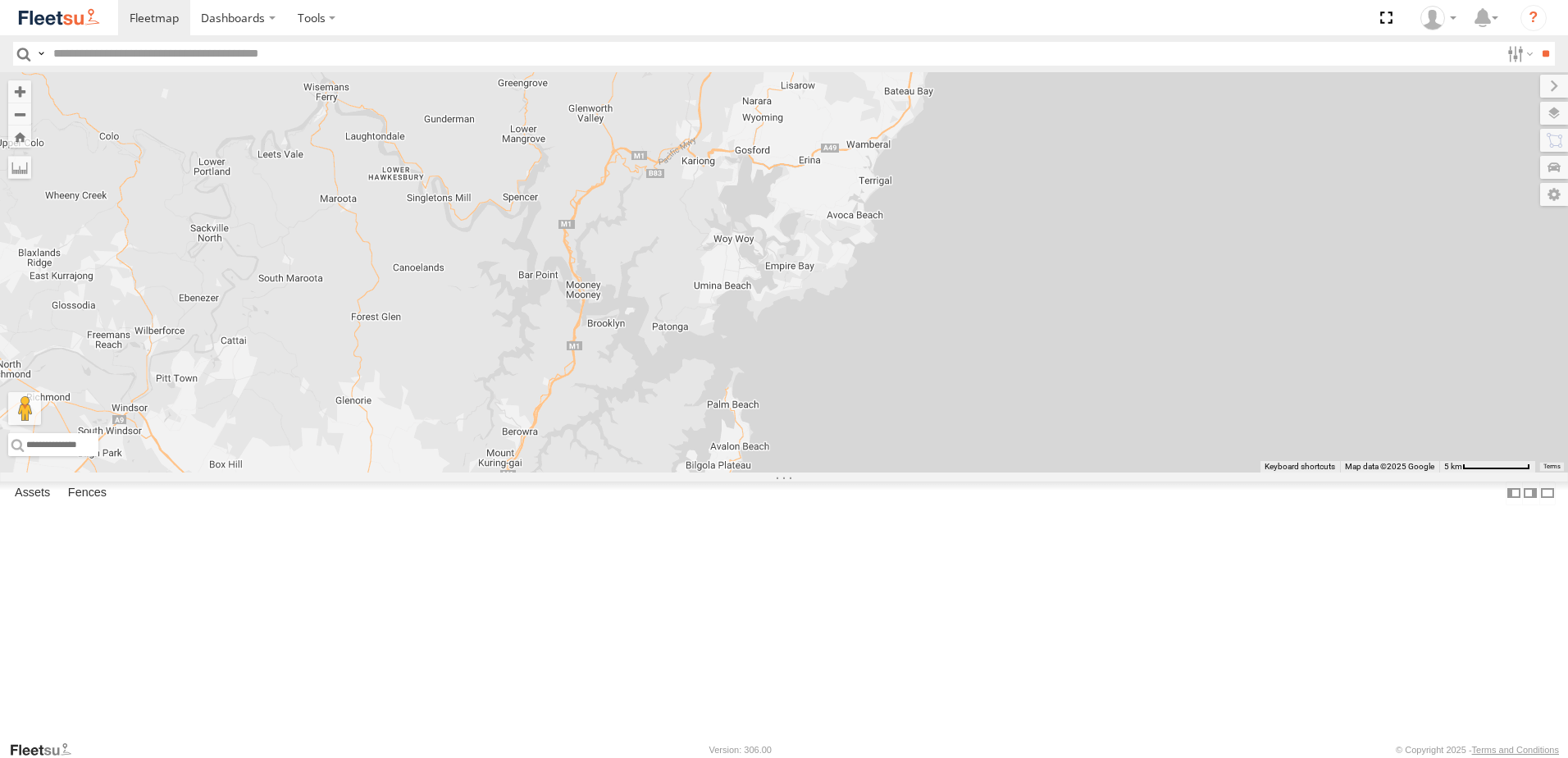
drag, startPoint x: 953, startPoint y: 418, endPoint x: 926, endPoint y: 487, distance: 74.1
click at [926, 473] on div "B2 Timber Truck 7 10" at bounding box center [784, 272] width 1568 height 400
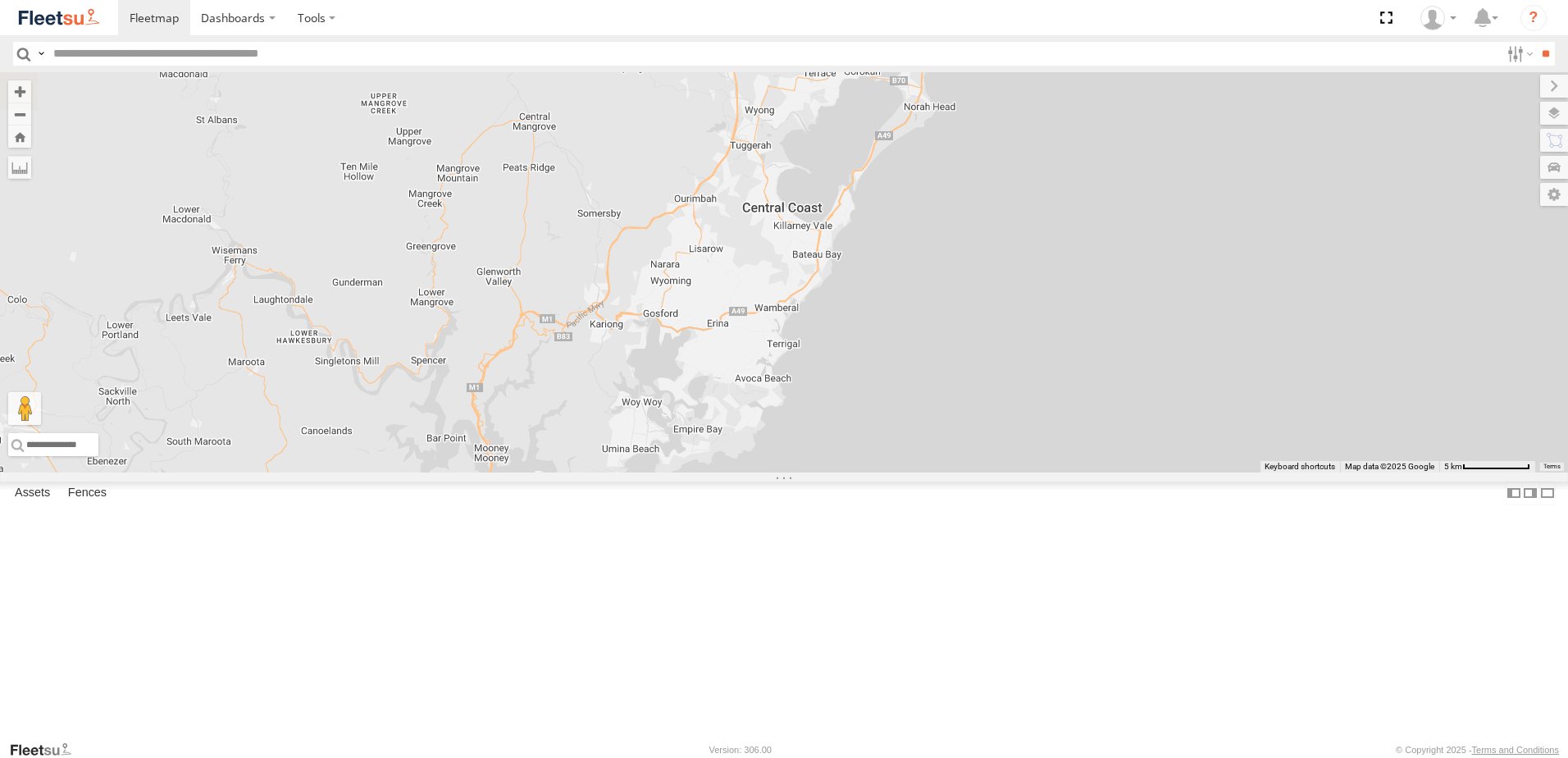
drag, startPoint x: 888, startPoint y: 481, endPoint x: 816, endPoint y: 584, distance: 125.7
click at [816, 473] on div "B2 Timber Truck 7 10" at bounding box center [784, 272] width 1568 height 400
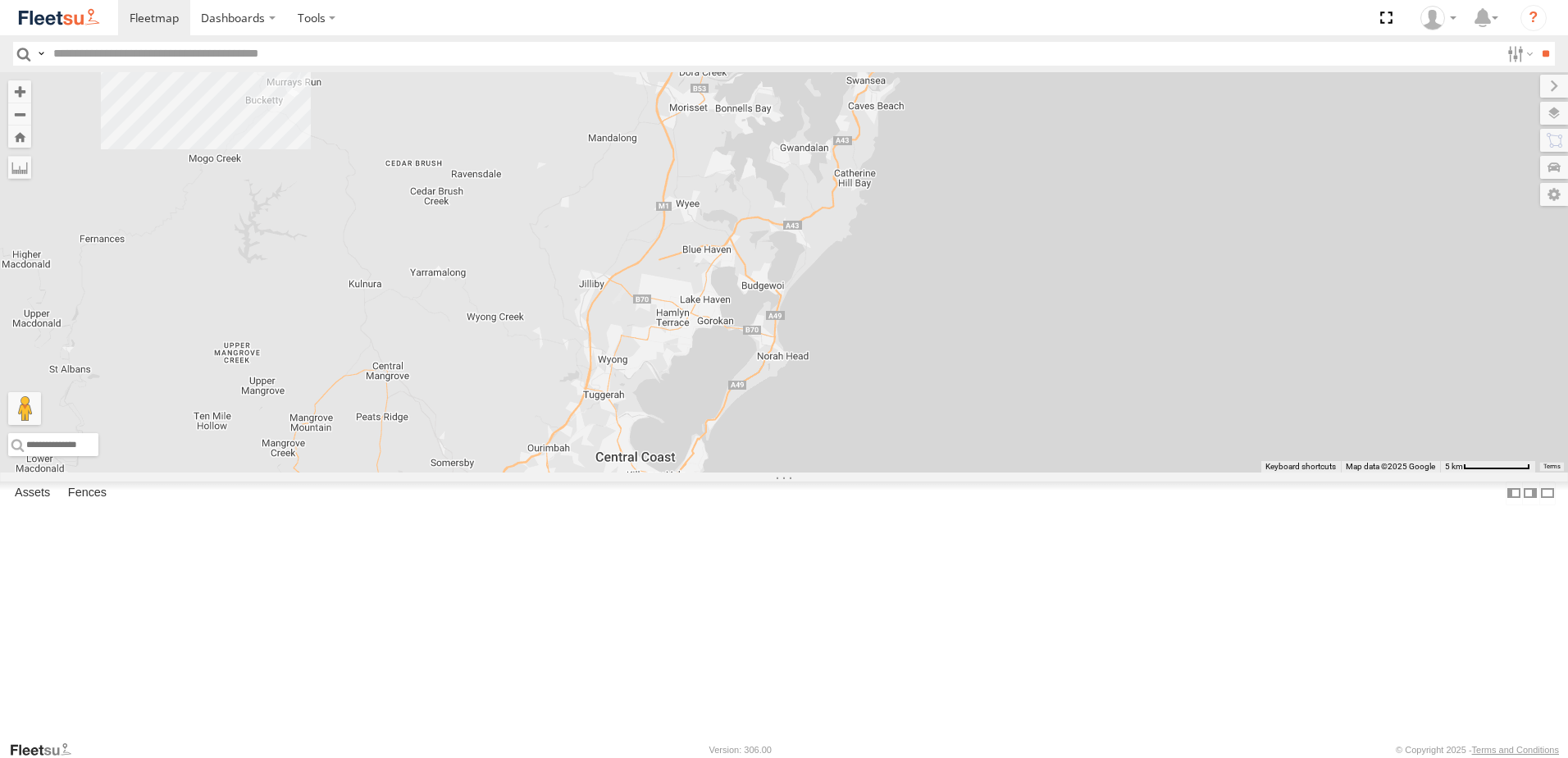
drag, startPoint x: 909, startPoint y: 397, endPoint x: 835, endPoint y: 545, distance: 165.5
click at [835, 473] on div "B2 Timber Truck 7 10" at bounding box center [784, 272] width 1568 height 400
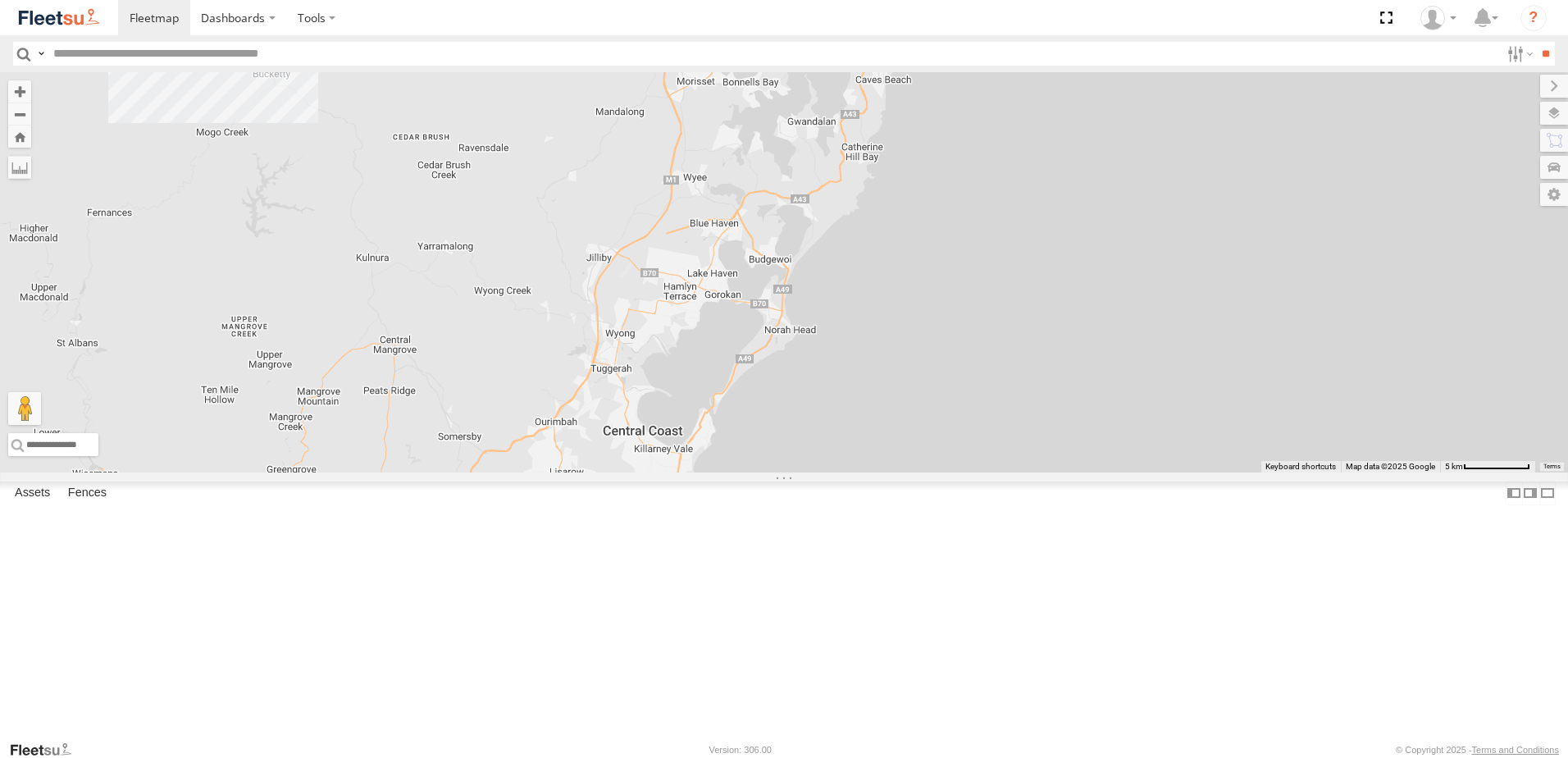
drag, startPoint x: 866, startPoint y: 479, endPoint x: 877, endPoint y: 441, distance: 39.6
click at [877, 441] on div "B2 Timber Truck 7 10" at bounding box center [784, 272] width 1568 height 400
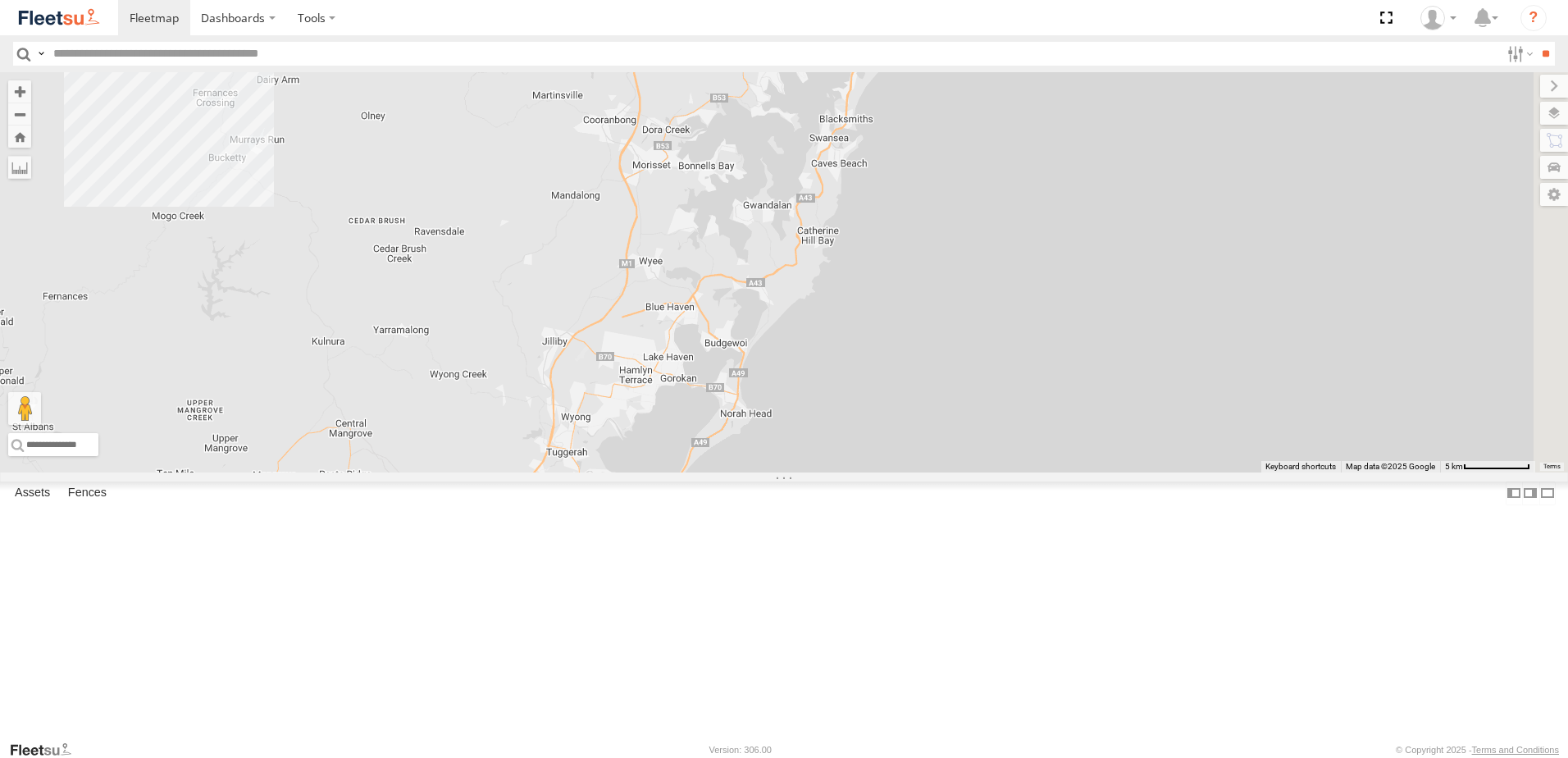
drag, startPoint x: 909, startPoint y: 492, endPoint x: 857, endPoint y: 594, distance: 114.5
click at [857, 473] on div "B2 Timber Truck 7 10" at bounding box center [784, 272] width 1568 height 400
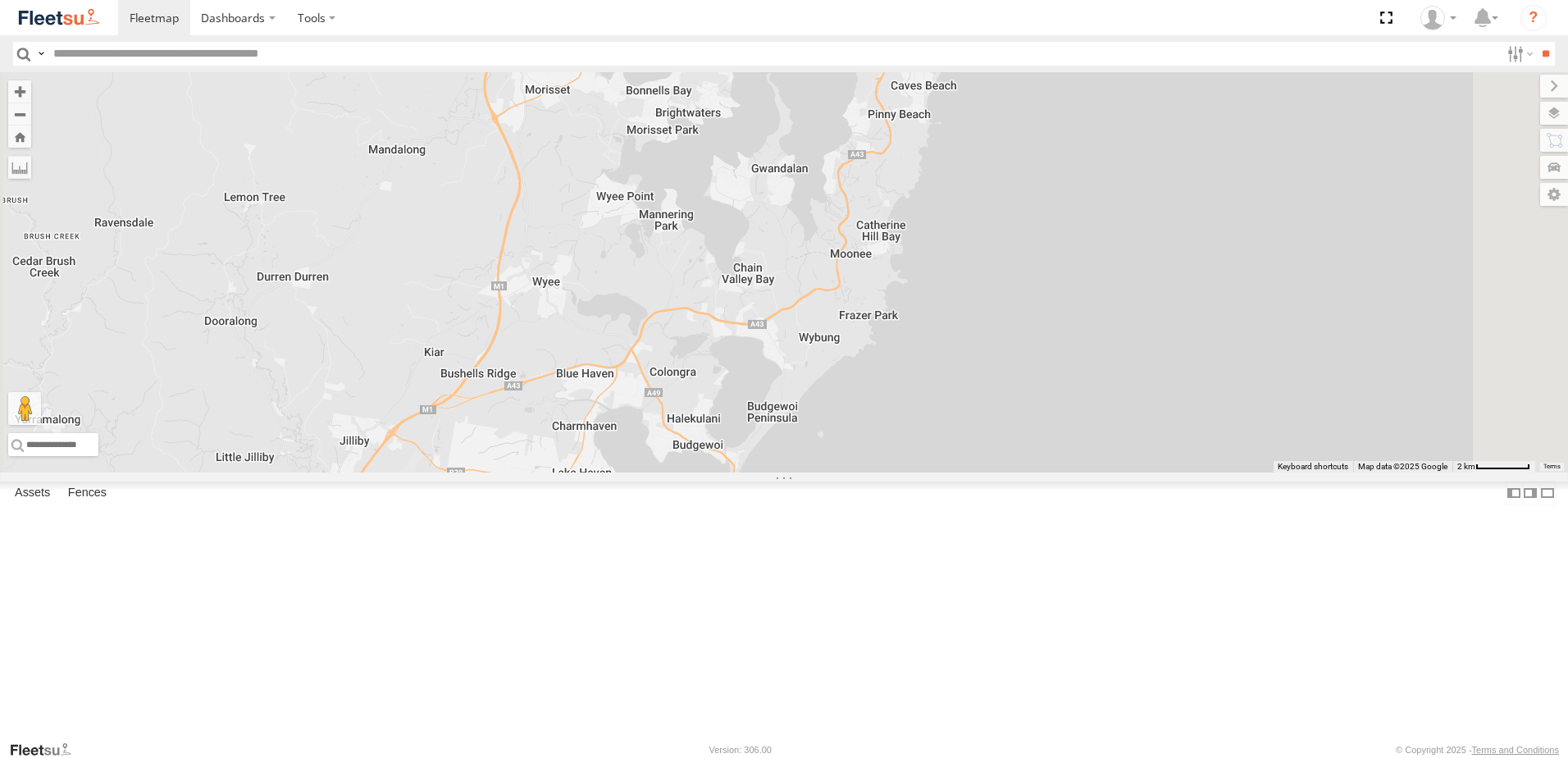
drag, startPoint x: 854, startPoint y: 479, endPoint x: 821, endPoint y: 573, distance: 99.6
click at [821, 473] on div "B2 Timber Truck" at bounding box center [784, 272] width 1568 height 400
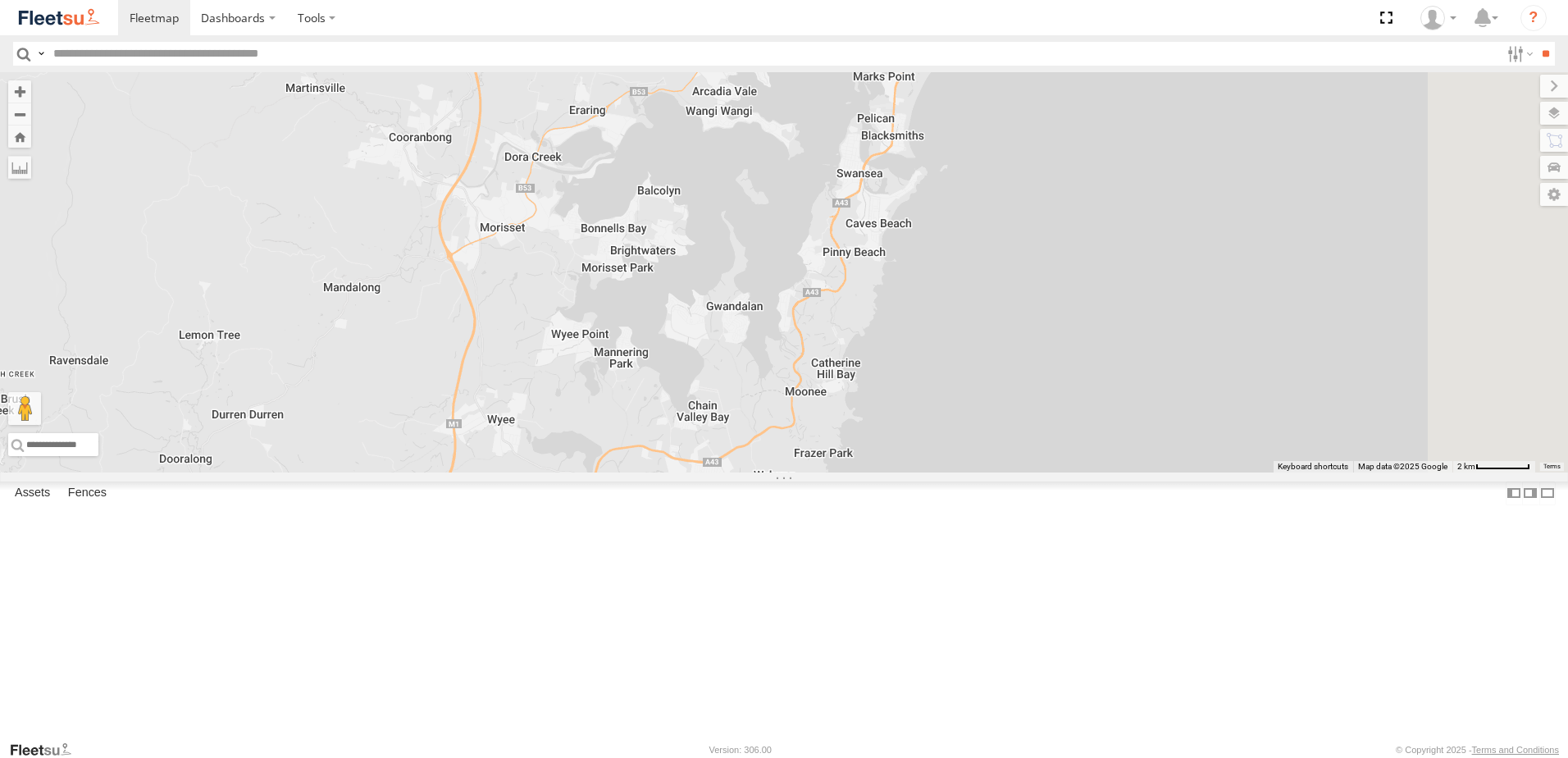
drag, startPoint x: 921, startPoint y: 340, endPoint x: 875, endPoint y: 485, distance: 152.1
click at [875, 473] on div "B2 Timber Truck" at bounding box center [784, 272] width 1568 height 400
